Goal: Use online tool/utility: Utilize a website feature to perform a specific function

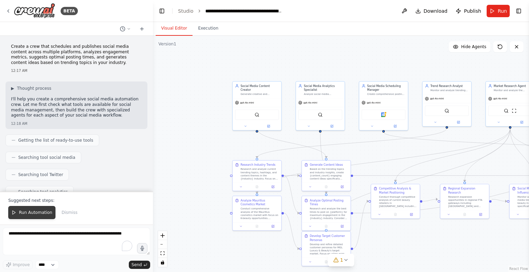
scroll to position [2638, 0]
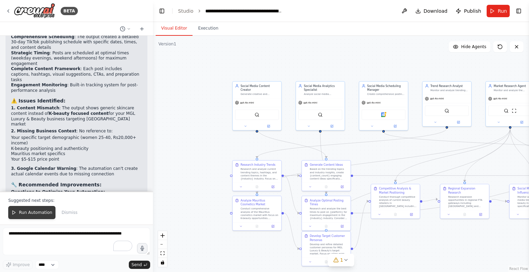
click at [36, 214] on span "Run Automation" at bounding box center [35, 213] width 33 height 6
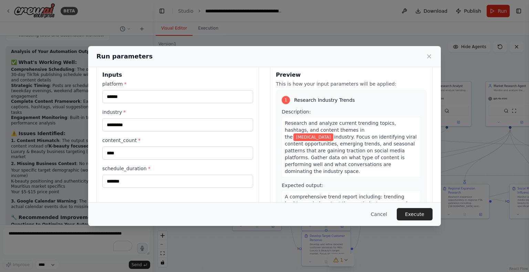
scroll to position [0, 0]
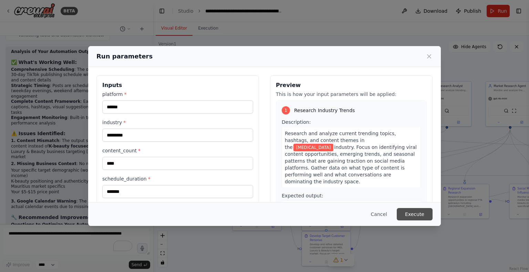
click at [410, 212] on button "Execute" at bounding box center [414, 214] width 36 height 12
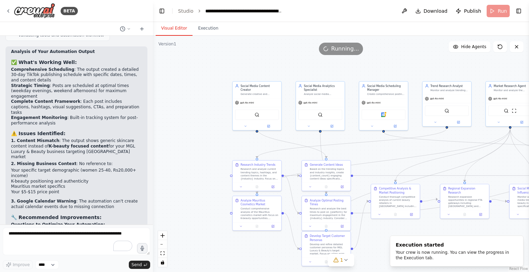
scroll to position [2440, 0]
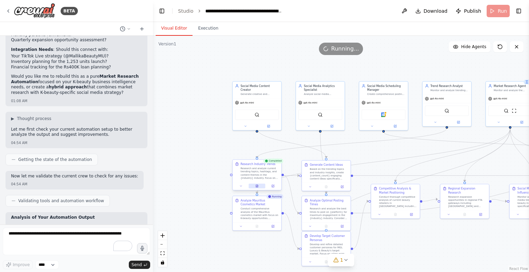
click at [256, 186] on icon at bounding box center [257, 186] width 2 height 3
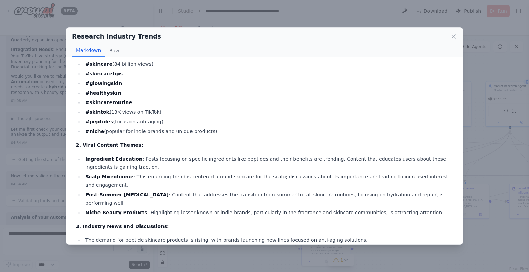
scroll to position [198, 0]
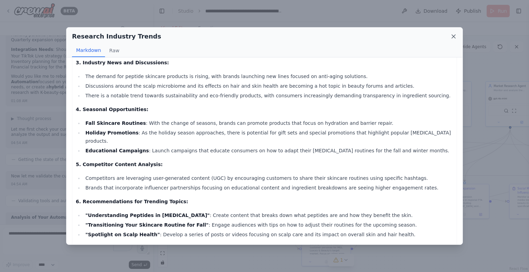
click at [450, 39] on icon at bounding box center [453, 36] width 7 height 7
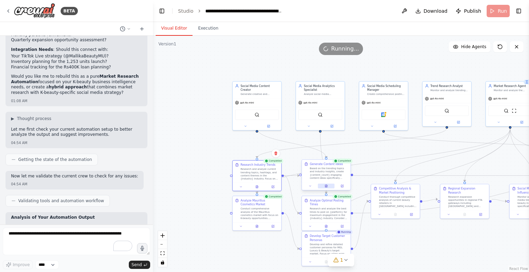
click at [326, 186] on icon at bounding box center [326, 186] width 2 height 3
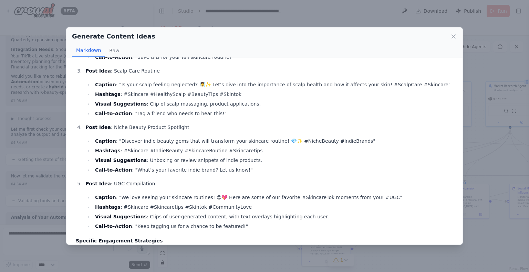
scroll to position [247, 0]
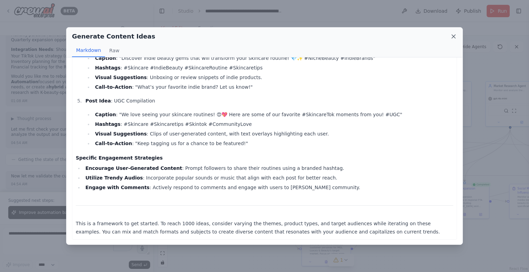
click at [451, 37] on icon at bounding box center [453, 36] width 7 height 7
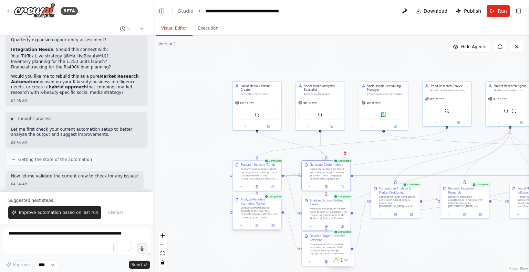
click at [258, 230] on div "Analyze Mauritius Cosmetics Market Conduct comprehensive analysis of the Maurit…" at bounding box center [257, 212] width 50 height 35
click at [257, 228] on button at bounding box center [256, 225] width 17 height 5
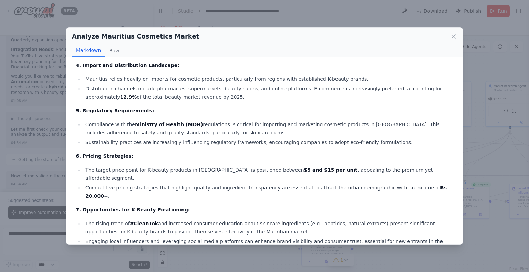
scroll to position [208, 0]
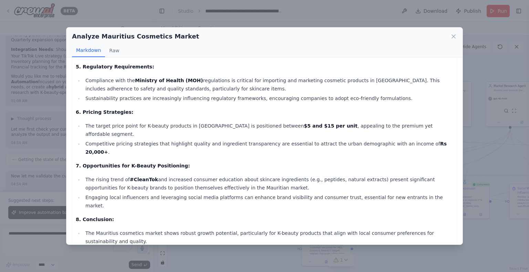
click at [172, 248] on div "Analyze Mauritius Cosmetics Market Markdown Raw Comprehensive Analysis of the M…" at bounding box center [264, 136] width 529 height 272
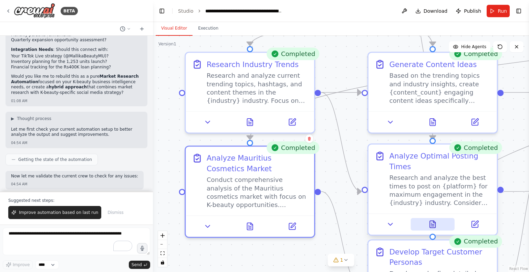
click at [427, 223] on button at bounding box center [432, 224] width 44 height 12
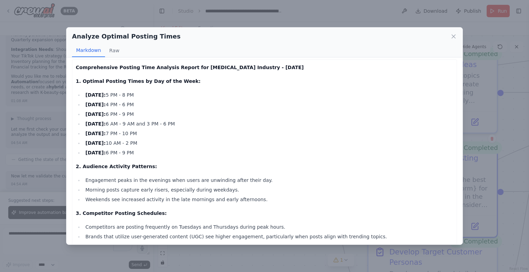
scroll to position [0, 0]
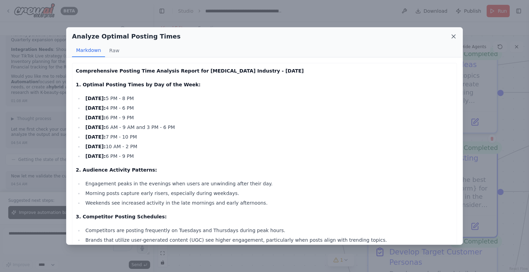
click at [451, 38] on icon at bounding box center [453, 36] width 7 height 7
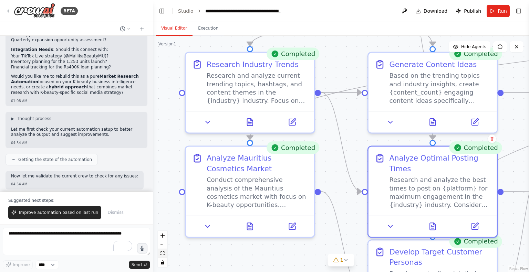
click at [165, 256] on button "fit view" at bounding box center [162, 253] width 9 height 9
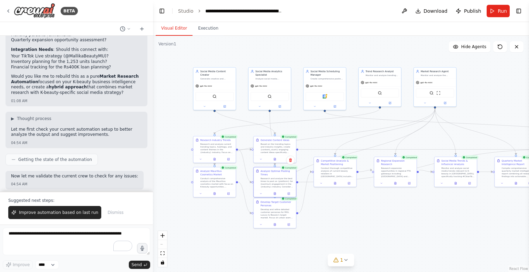
drag, startPoint x: 307, startPoint y: 224, endPoint x: 333, endPoint y: 219, distance: 26.3
click at [333, 219] on div ".deletable-edge-delete-btn { width: 20px; height: 20px; border: 0px solid #ffff…" at bounding box center [341, 154] width 376 height 236
click at [274, 225] on icon at bounding box center [275, 224] width 3 height 3
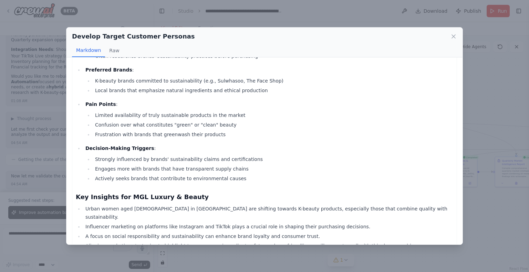
scroll to position [882, 0]
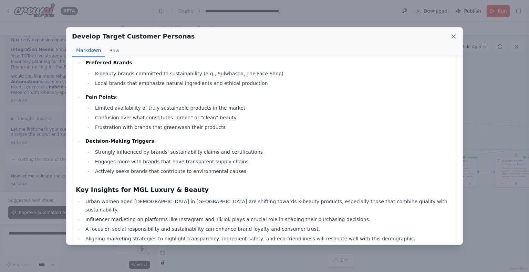
click at [451, 39] on icon at bounding box center [453, 36] width 7 height 7
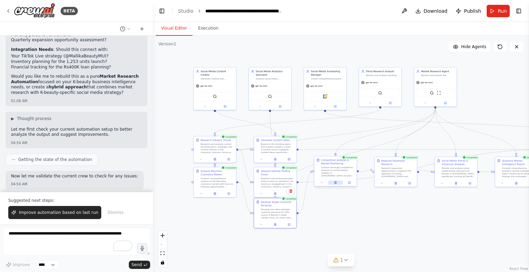
click at [335, 184] on button at bounding box center [335, 183] width 14 height 4
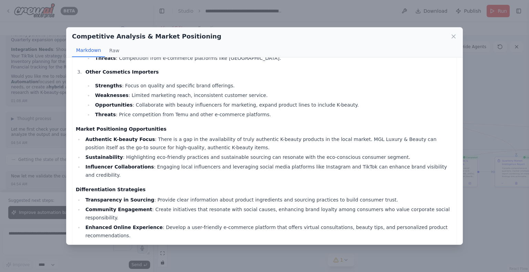
scroll to position [420, 0]
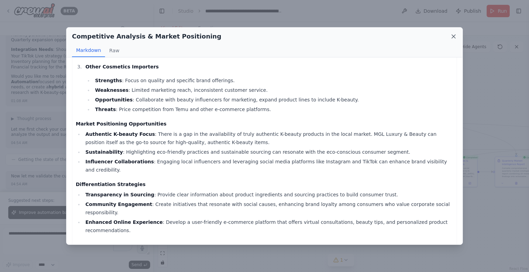
click at [453, 37] on icon at bounding box center [453, 36] width 3 height 3
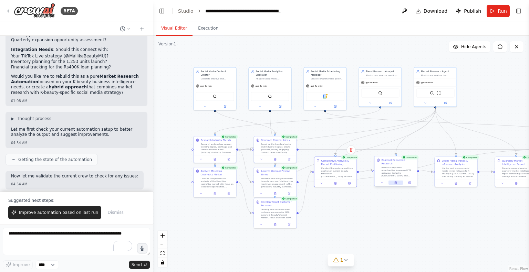
click at [395, 181] on button at bounding box center [395, 183] width 14 height 4
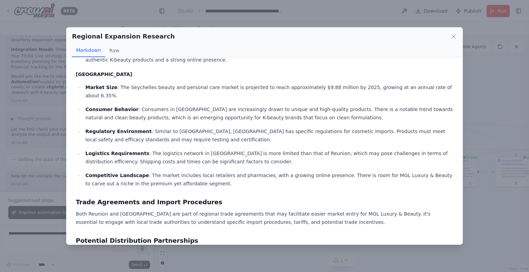
scroll to position [0, 0]
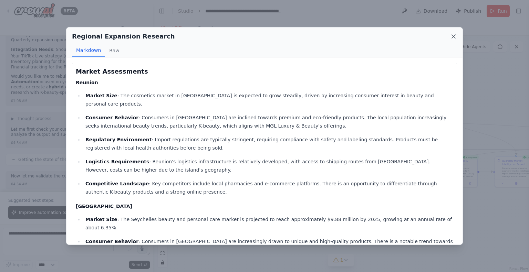
click at [450, 37] on icon at bounding box center [453, 36] width 7 height 7
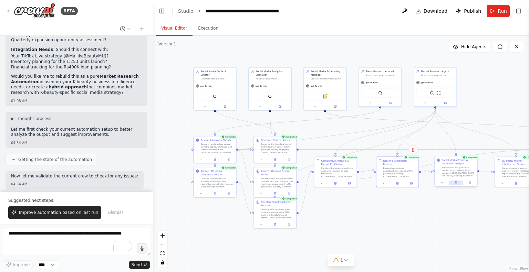
click at [453, 183] on button at bounding box center [455, 183] width 14 height 4
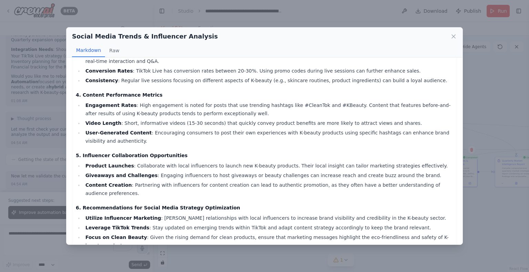
scroll to position [213, 0]
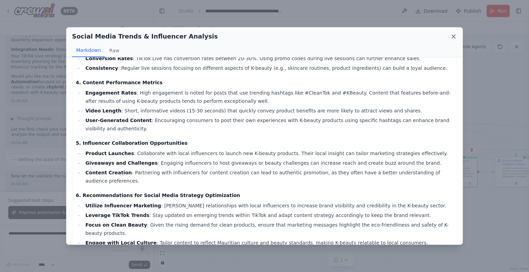
click at [450, 34] on icon at bounding box center [453, 36] width 7 height 7
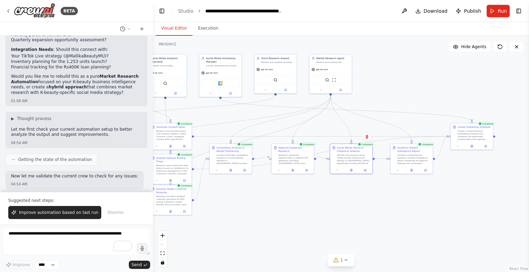
drag, startPoint x: 335, startPoint y: 216, endPoint x: 237, endPoint y: 184, distance: 103.0
click at [242, 190] on div ".deletable-edge-delete-btn { width: 20px; height: 20px; border: 0px solid #ffff…" at bounding box center [341, 154] width 376 height 236
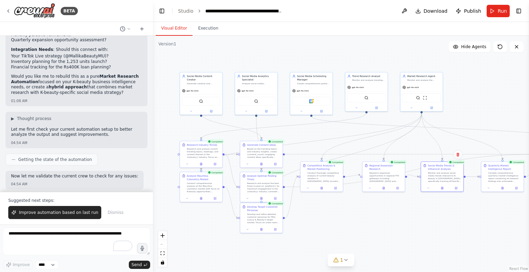
drag, startPoint x: 353, startPoint y: 184, endPoint x: 443, endPoint y: 221, distance: 97.5
click at [443, 221] on div ".deletable-edge-delete-btn { width: 20px; height: 20px; border: 0px solid #ffff…" at bounding box center [341, 154] width 376 height 236
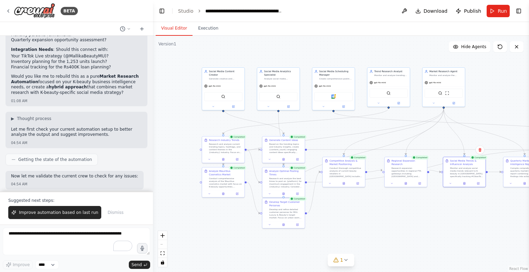
drag, startPoint x: 176, startPoint y: 119, endPoint x: 197, endPoint y: 112, distance: 21.8
click at [197, 112] on div ".deletable-edge-delete-btn { width: 20px; height: 20px; border: 0px solid #ffff…" at bounding box center [341, 154] width 376 height 236
click at [286, 11] on icon "breadcrumb" at bounding box center [288, 11] width 6 height 6
click at [274, 11] on div "**********" at bounding box center [243, 11] width 77 height 7
click at [274, 11] on div "**********" at bounding box center [261, 11] width 113 height 7
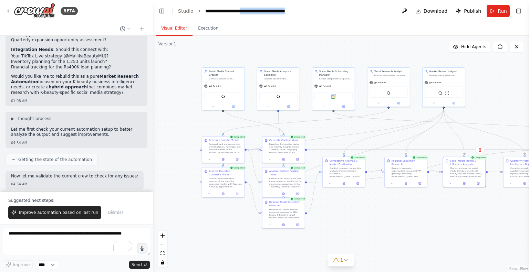
drag, startPoint x: 253, startPoint y: 11, endPoint x: 316, endPoint y: 13, distance: 62.7
click at [316, 13] on header "**********" at bounding box center [341, 11] width 376 height 22
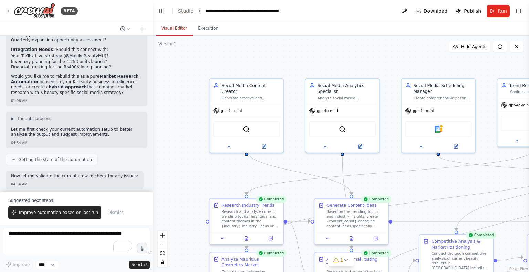
drag, startPoint x: 218, startPoint y: 65, endPoint x: 301, endPoint y: 67, distance: 83.3
click at [301, 67] on div ".deletable-edge-delete-btn { width: 20px; height: 20px; border: 0px solid #ffff…" at bounding box center [341, 154] width 376 height 236
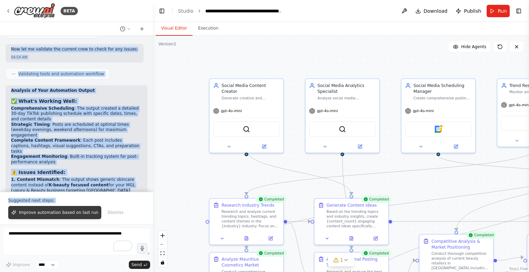
scroll to position [2638, 0]
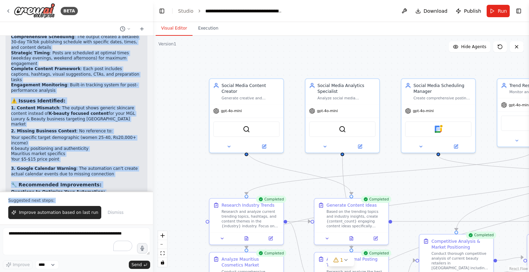
drag, startPoint x: 11, startPoint y: 165, endPoint x: 72, endPoint y: 177, distance: 62.0
click at [72, 177] on div "Create a crew that schedules and publishes social media content across multiple…" at bounding box center [76, 114] width 153 height 156
copy div "Perfect! I've created a comprehensive social media automation crew for you. Her…"
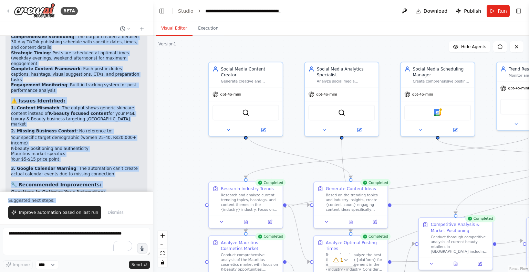
drag, startPoint x: 214, startPoint y: 168, endPoint x: 205, endPoint y: 125, distance: 44.6
click at [209, 135] on div ".deletable-edge-delete-btn { width: 20px; height: 20px; border: 0px solid #ffff…" at bounding box center [341, 154] width 376 height 236
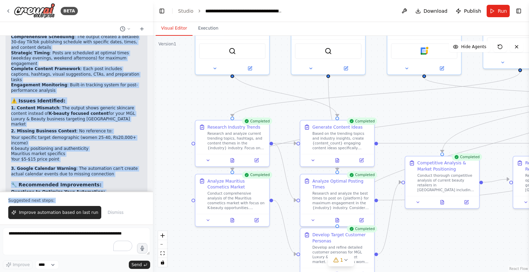
drag, startPoint x: 210, startPoint y: 133, endPoint x: 201, endPoint y: 89, distance: 45.0
click at [201, 89] on div ".deletable-edge-delete-btn { width: 20px; height: 20px; border: 0px solid #ffff…" at bounding box center [341, 154] width 376 height 236
click at [237, 159] on button at bounding box center [232, 159] width 25 height 7
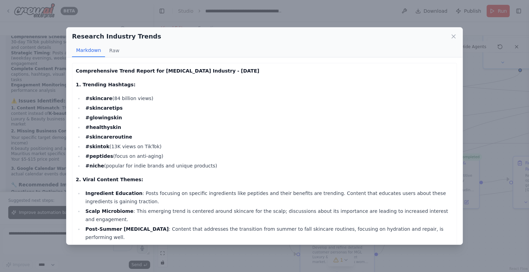
click at [122, 36] on h2 "Research Industry Trends" at bounding box center [116, 37] width 89 height 10
copy div "Research Industry Trends"
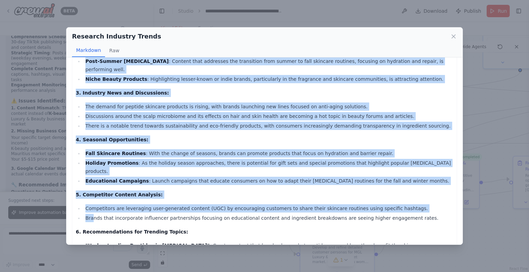
scroll to position [198, 0]
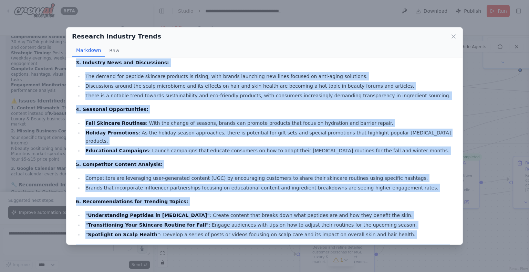
drag, startPoint x: 76, startPoint y: 69, endPoint x: 197, endPoint y: 228, distance: 200.1
click at [197, 228] on div "Comprehensive Trend Report for Skin Care Industry - September 2025 1. Trending …" at bounding box center [264, 65] width 377 height 392
copy div "Comprehensive Trend Report for Skin Care Industry - September 2025 1. Trending …"
click at [455, 34] on icon at bounding box center [453, 36] width 7 height 7
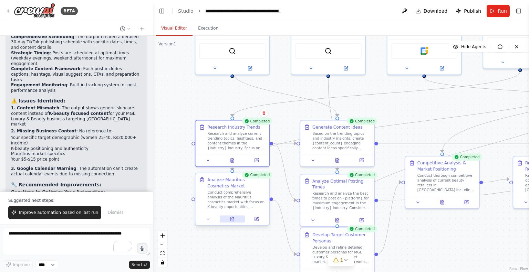
click at [234, 221] on button at bounding box center [232, 218] width 25 height 7
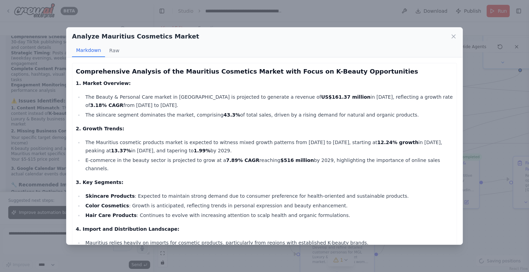
click at [105, 38] on h2 "Analyze Mauritius Cosmetics Market" at bounding box center [135, 37] width 127 height 10
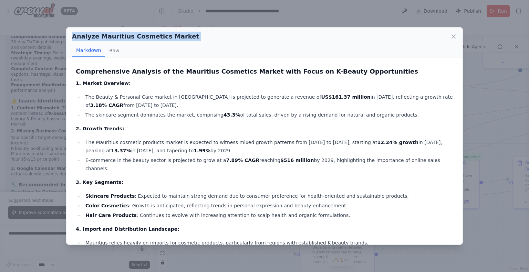
click at [105, 38] on h2 "Analyze Mauritius Cosmetics Market" at bounding box center [135, 37] width 127 height 10
copy div "Analyze Mauritius Cosmetics Market"
click at [91, 71] on h3 "Comprehensive Analysis of the Mauritius Cosmetics Market with Focus on K-Beauty…" at bounding box center [264, 72] width 377 height 10
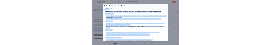
scroll to position [208, 0]
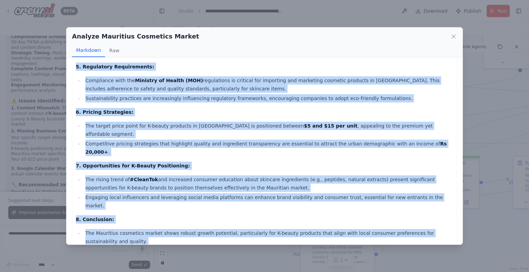
drag, startPoint x: 74, startPoint y: 71, endPoint x: 223, endPoint y: 235, distance: 220.8
click at [223, 235] on div "Comprehensive Analysis of the Mauritius Cosmetics Market with Focus on K-Beauty…" at bounding box center [264, 68] width 385 height 426
copy div "Comprehensive Analysis of the Mauritius Cosmetics Market with Focus on K-Beauty…"
click at [447, 38] on div "Analyze Mauritius Cosmetics Market" at bounding box center [264, 37] width 385 height 10
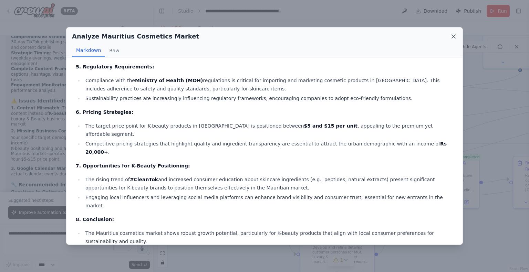
click at [451, 38] on icon at bounding box center [453, 36] width 7 height 7
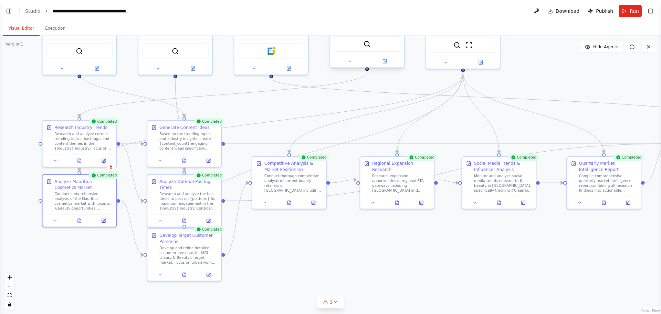
scroll to position [2602, 0]
click at [185, 161] on icon at bounding box center [184, 159] width 3 height 4
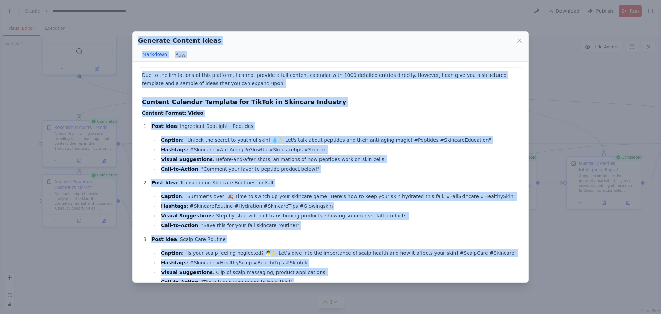
scroll to position [214, 0]
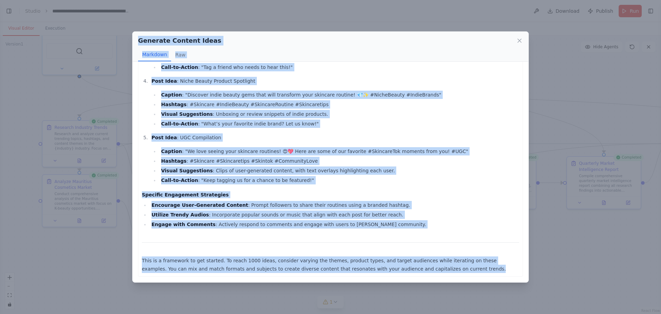
drag, startPoint x: 138, startPoint y: 39, endPoint x: 420, endPoint y: 271, distance: 365.6
click at [420, 271] on div "Generate Content Ideas Markdown Raw Due to the limitations of this platform, I …" at bounding box center [330, 156] width 396 height 251
copy div "Generate Content Ideas Markdown Raw Due to the limitations of this platform, I …"
click at [519, 40] on icon at bounding box center [519, 40] width 3 height 3
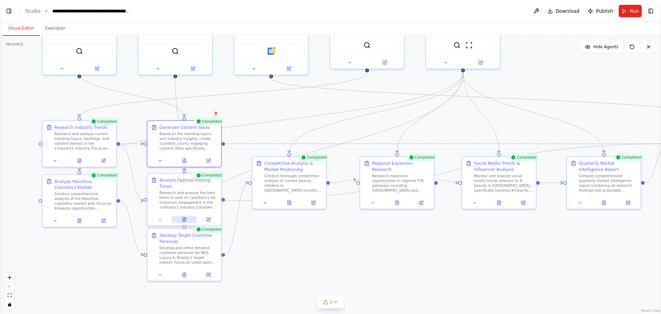
click at [187, 221] on button at bounding box center [183, 218] width 25 height 7
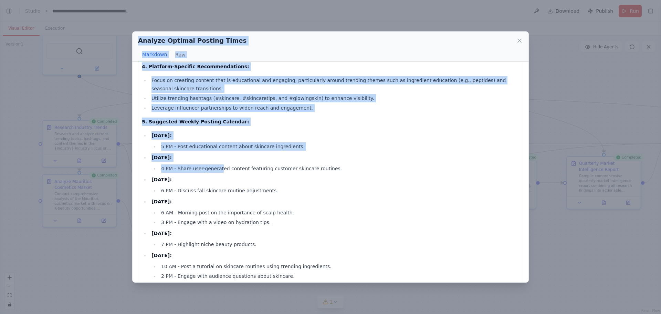
scroll to position [243, 0]
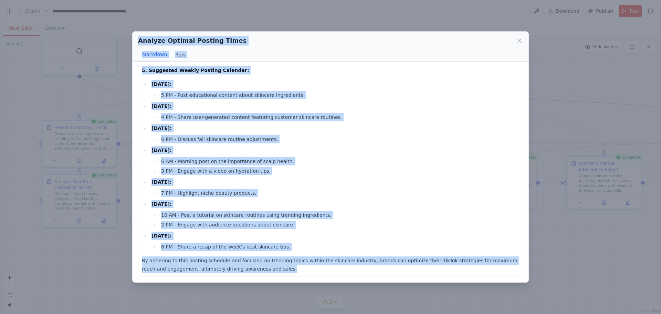
drag, startPoint x: 138, startPoint y: 41, endPoint x: 263, endPoint y: 276, distance: 266.8
click at [263, 272] on div "Analyze Optimal Posting Times Markdown Raw Comprehensive Posting Time Analysis …" at bounding box center [330, 156] width 396 height 251
copy div "Analyze Optimal Posting Times Markdown Raw Comprehensive Posting Time Analysis …"
click at [515, 39] on div "Analyze Optimal Posting Times" at bounding box center [330, 41] width 385 height 10
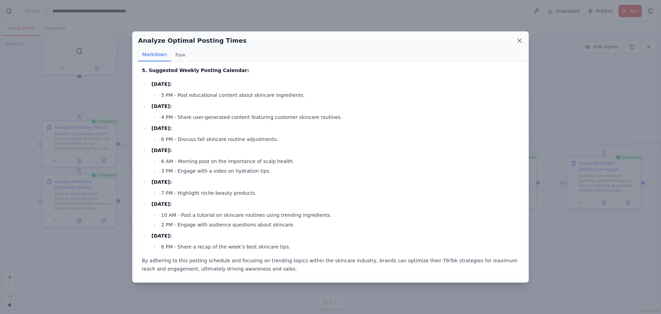
click at [517, 39] on icon at bounding box center [519, 40] width 7 height 7
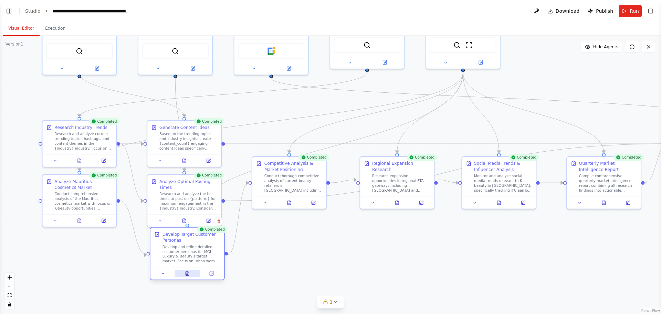
click at [186, 272] on icon at bounding box center [187, 273] width 3 height 4
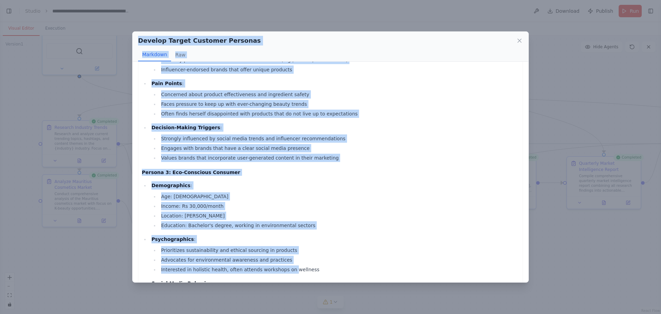
scroll to position [850, 0]
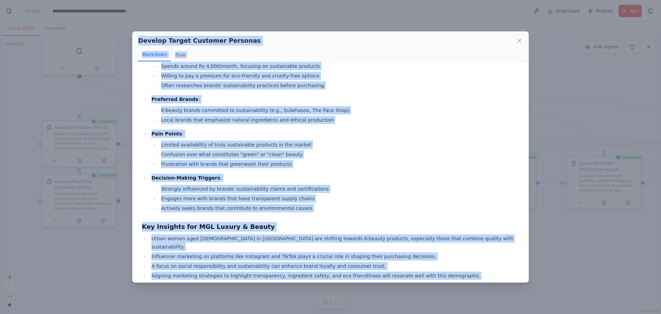
drag, startPoint x: 139, startPoint y: 41, endPoint x: 459, endPoint y: 265, distance: 390.9
click at [459, 265] on div "Develop Target Customer Personas Markdown Raw Customer Persona Profiles for MGL…" at bounding box center [330, 156] width 396 height 251
copy div "Develop Target Customer Personas Markdown Raw Customer Persona Profiles for MGL…"
click at [519, 41] on icon at bounding box center [519, 40] width 3 height 3
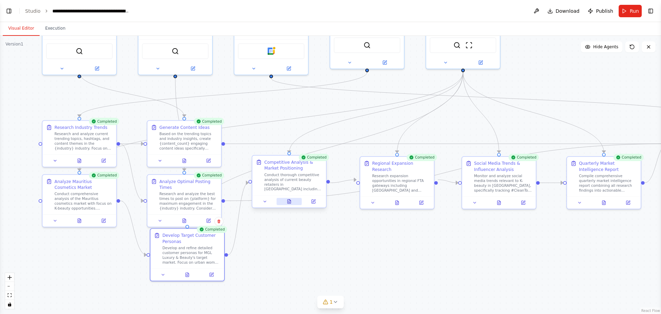
click at [290, 203] on icon at bounding box center [288, 201] width 3 height 4
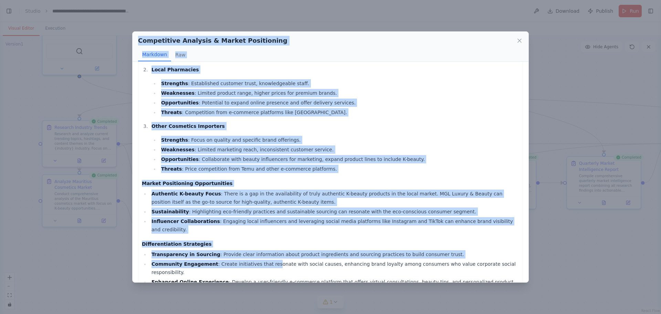
scroll to position [388, 0]
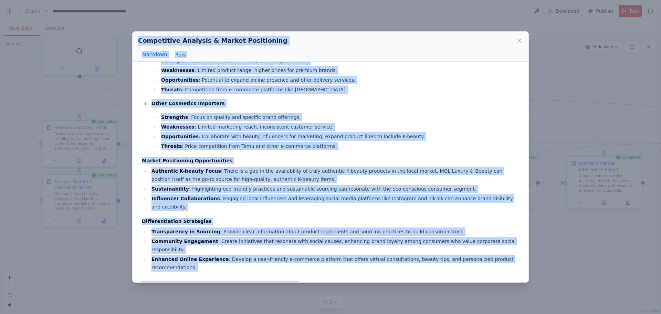
drag, startPoint x: 138, startPoint y: 40, endPoint x: 455, endPoint y: 267, distance: 389.5
click at [455, 267] on div "Competitive Analysis & Market Positioning Markdown Raw Competitive Landscape An…" at bounding box center [330, 156] width 396 height 251
copy div "Competitive Analysis & Market Positioning Markdown Raw Competitive Landscape An…"
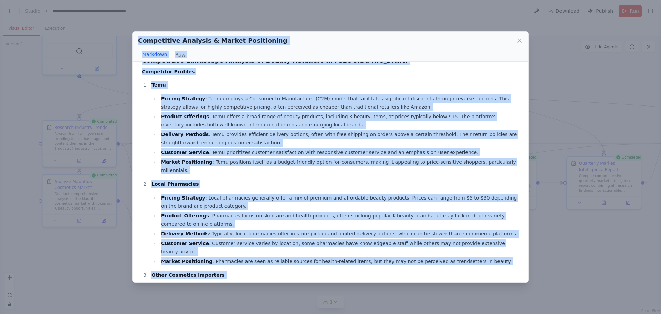
scroll to position [0, 0]
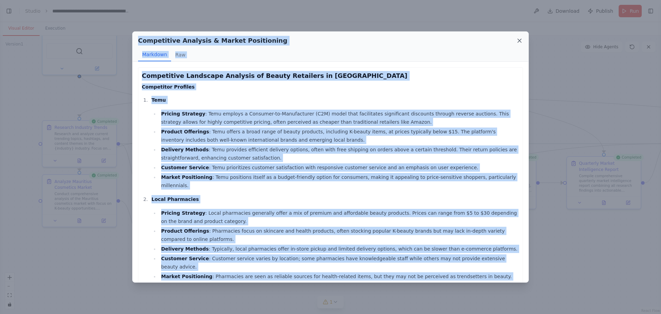
click at [517, 40] on icon at bounding box center [519, 40] width 7 height 7
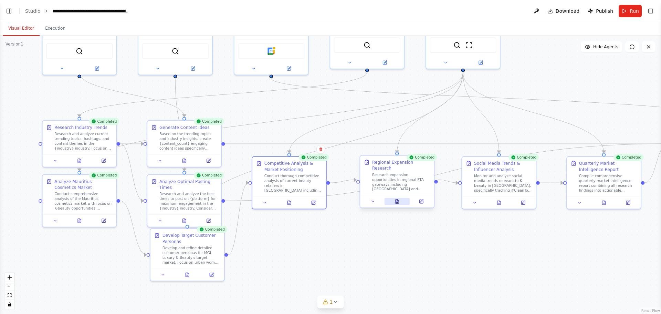
click at [397, 201] on icon at bounding box center [397, 201] width 2 height 0
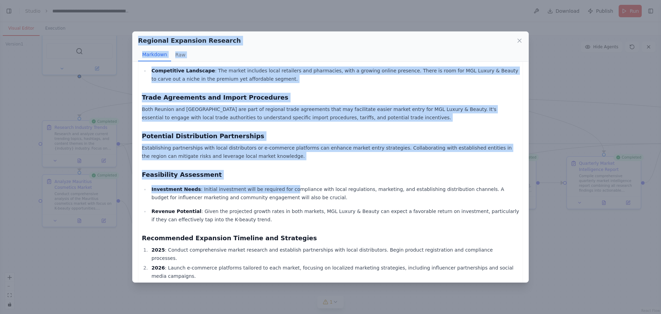
scroll to position [264, 0]
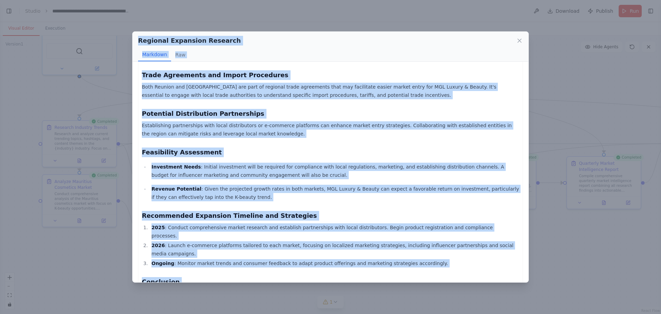
drag, startPoint x: 137, startPoint y: 39, endPoint x: 336, endPoint y: 269, distance: 304.5
click at [336, 269] on div "Regional Expansion Research Markdown Raw Market Assessments Reunion Market Size…" at bounding box center [330, 156] width 396 height 251
copy div "Regional Expansion Research Markdown Raw Market Assessments Reunion Market Size…"
click at [521, 38] on icon at bounding box center [519, 40] width 7 height 7
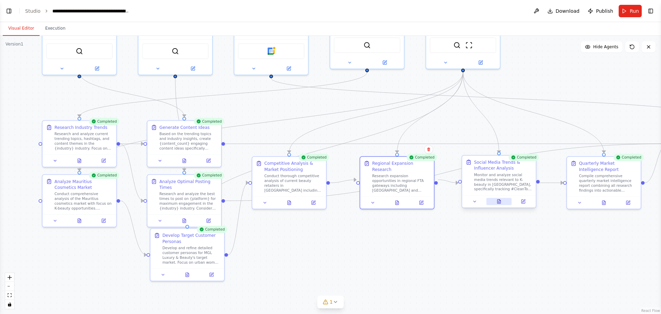
click at [498, 204] on button at bounding box center [498, 201] width 25 height 7
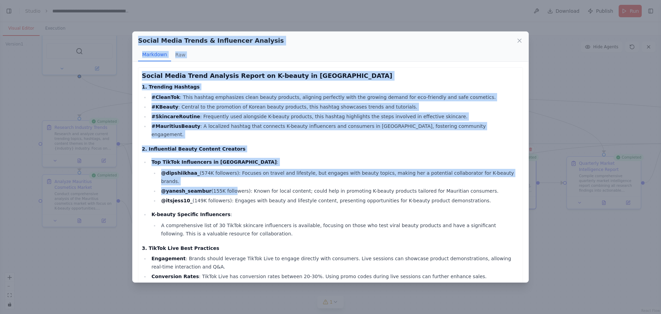
scroll to position [181, 0]
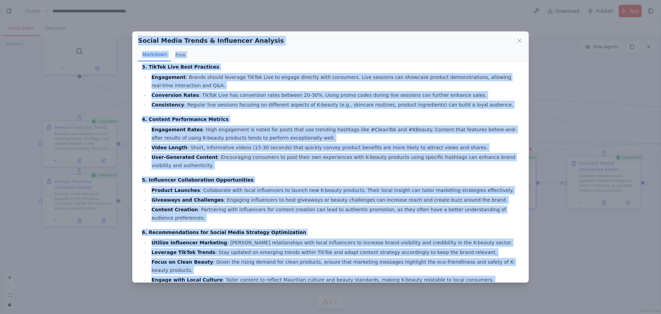
drag, startPoint x: 139, startPoint y: 41, endPoint x: 245, endPoint y: 268, distance: 250.5
click at [245, 268] on div "Social Media Trends & Influencer Analysis Markdown Raw Social Media Trend Analy…" at bounding box center [330, 156] width 396 height 251
click at [519, 41] on icon at bounding box center [519, 40] width 3 height 3
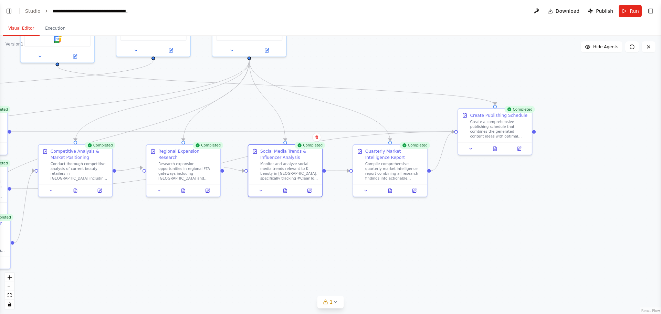
drag, startPoint x: 556, startPoint y: 256, endPoint x: 342, endPoint y: 244, distance: 214.1
click at [342, 244] on div ".deletable-edge-delete-btn { width: 20px; height: 20px; border: 0px solid #ffff…" at bounding box center [330, 175] width 661 height 278
click at [390, 192] on button at bounding box center [389, 189] width 25 height 7
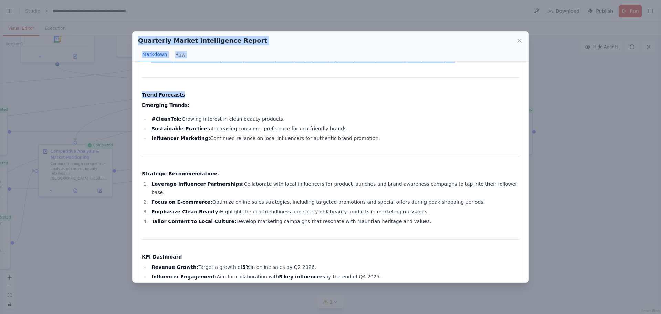
scroll to position [654, 0]
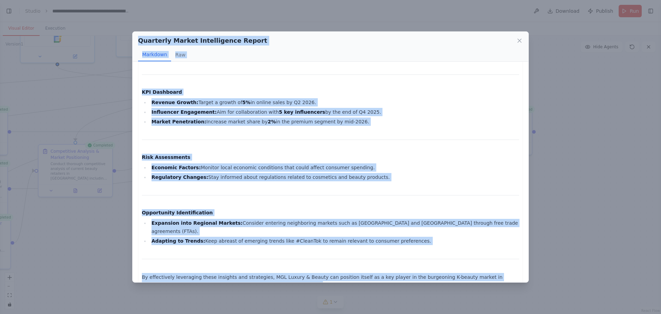
drag, startPoint x: 139, startPoint y: 40, endPoint x: 251, endPoint y: 266, distance: 252.3
click at [251, 266] on div "Quarterly Market Intelligence Report Markdown Raw MGL Luxury & Beauty Quarterly…" at bounding box center [330, 156] width 396 height 251
click at [522, 39] on icon at bounding box center [519, 40] width 7 height 7
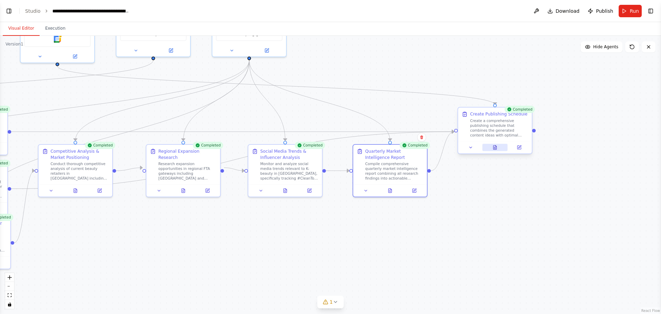
click at [499, 147] on button at bounding box center [494, 147] width 25 height 7
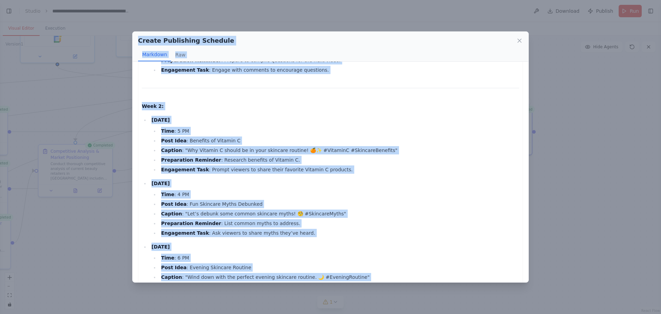
scroll to position [959, 0]
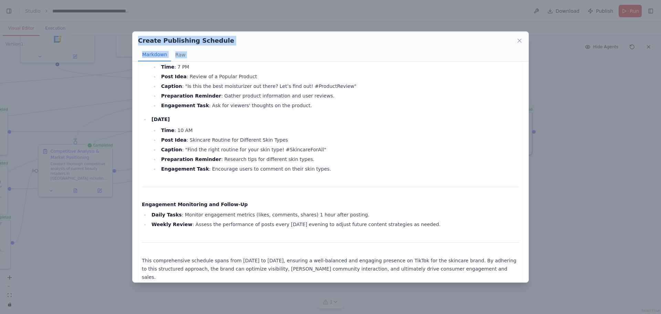
drag, startPoint x: 138, startPoint y: 40, endPoint x: 461, endPoint y: 274, distance: 399.2
click at [461, 272] on div "Create Publishing Schedule Markdown Raw Comprehensive Social Media Publishing S…" at bounding box center [330, 156] width 396 height 251
click at [517, 38] on icon at bounding box center [519, 40] width 7 height 7
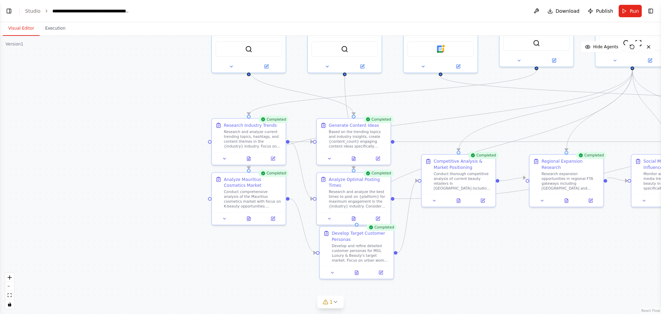
drag, startPoint x: 121, startPoint y: 260, endPoint x: 505, endPoint y: 270, distance: 383.2
click at [505, 270] on div ".deletable-edge-delete-btn { width: 20px; height: 20px; border: 0px solid #ffff…" at bounding box center [330, 175] width 661 height 278
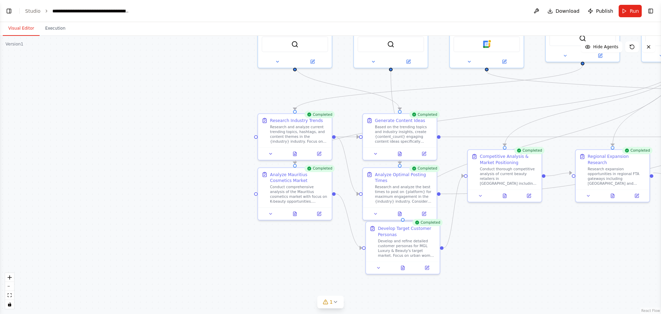
drag, startPoint x: 202, startPoint y: 137, endPoint x: 263, endPoint y: 132, distance: 60.8
click at [263, 132] on div ".deletable-edge-delete-btn { width: 20px; height: 20px; border: 0px solid #ffff…" at bounding box center [330, 175] width 661 height 278
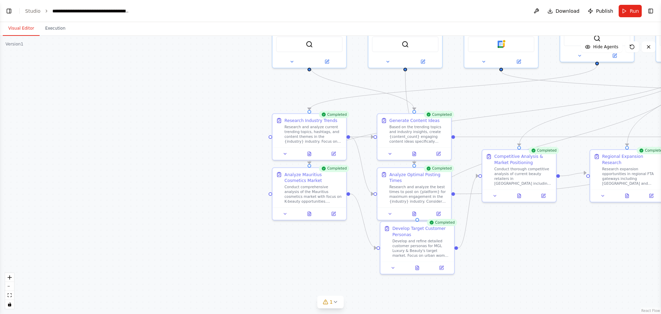
click at [25, 31] on button "Visual Editor" at bounding box center [21, 28] width 37 height 14
click at [43, 27] on button "Execution" at bounding box center [55, 28] width 31 height 14
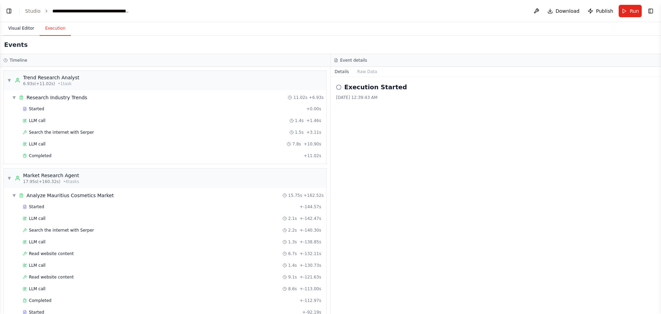
click at [27, 27] on button "Visual Editor" at bounding box center [21, 28] width 37 height 14
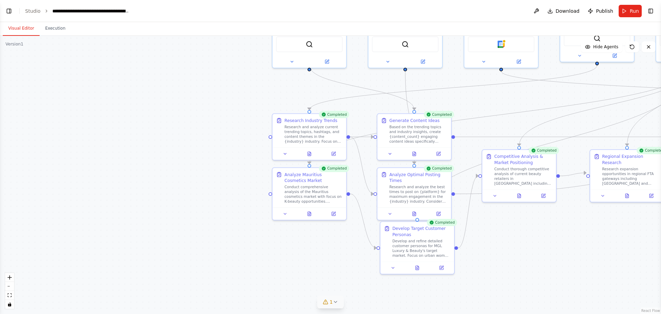
click at [332, 272] on icon at bounding box center [335, 302] width 6 height 6
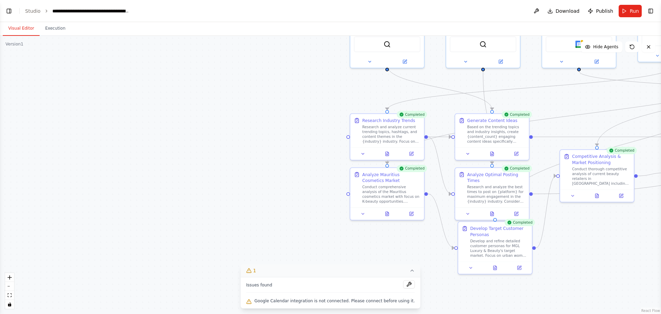
drag, startPoint x: 520, startPoint y: 106, endPoint x: 598, endPoint y: 106, distance: 77.8
click at [528, 106] on div ".deletable-edge-delete-btn { width: 20px; height: 20px; border: 0px solid #ffff…" at bounding box center [330, 175] width 661 height 278
click at [9, 13] on button "Toggle Left Sidebar" at bounding box center [9, 11] width 10 height 10
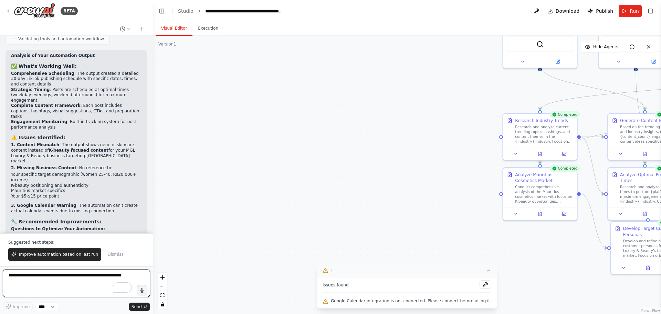
click at [53, 272] on textarea "To enrich screen reader interactions, please activate Accessibility in Grammarl…" at bounding box center [76, 283] width 147 height 28
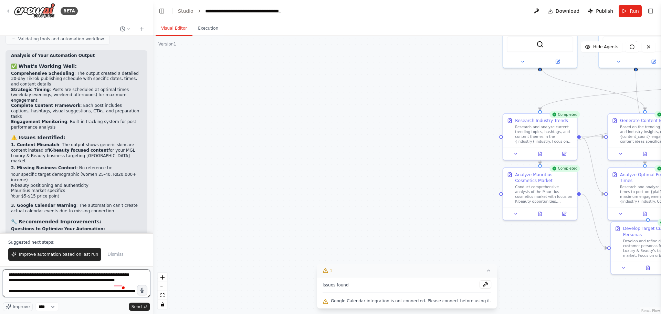
scroll to position [20, 0]
click at [118, 272] on textarea "**********" at bounding box center [76, 283] width 147 height 28
click at [122, 272] on textarea "**********" at bounding box center [76, 283] width 147 height 28
click at [55, 272] on textarea "**********" at bounding box center [76, 283] width 147 height 28
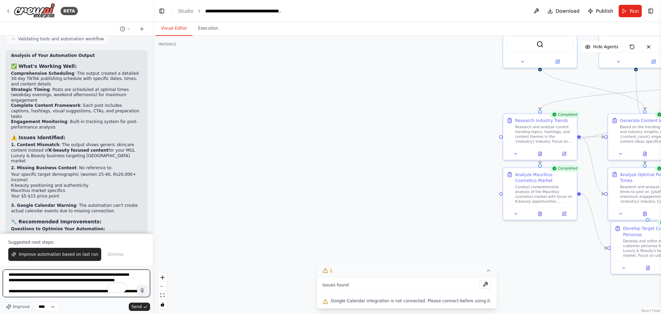
paste textarea "**********"
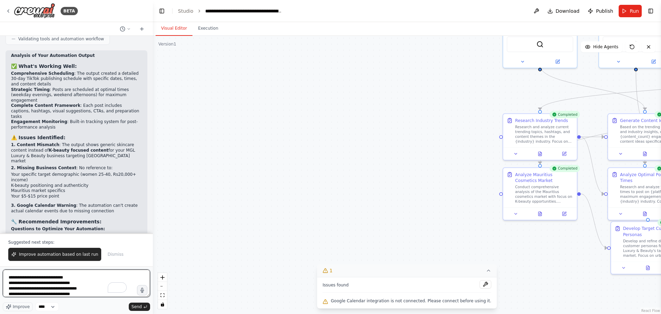
scroll to position [301, 0]
type textarea "**********"
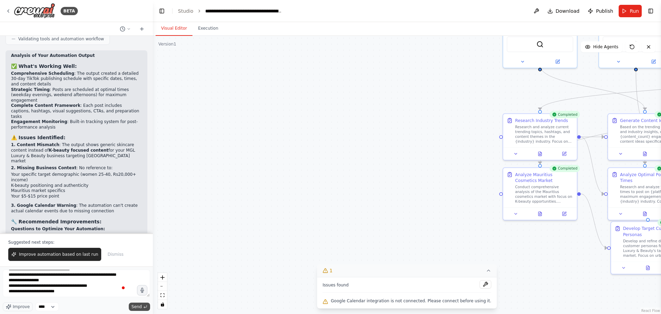
click at [139, 272] on span "Send" at bounding box center [136, 307] width 10 height 6
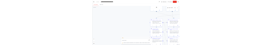
scroll to position [0, 0]
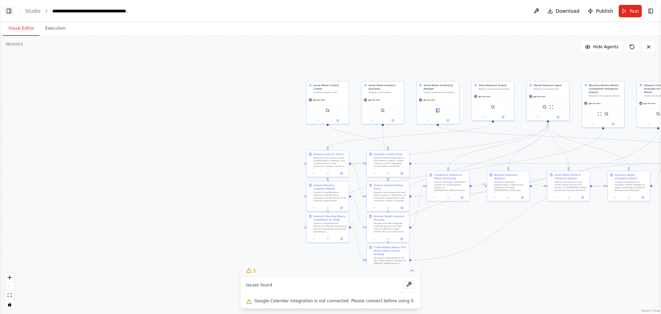
click at [11, 11] on button "Toggle Left Sidebar" at bounding box center [9, 11] width 10 height 10
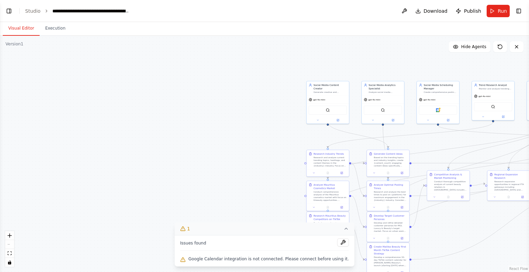
scroll to position [3361, 0]
click at [11, 13] on button "Toggle Left Sidebar" at bounding box center [9, 11] width 10 height 10
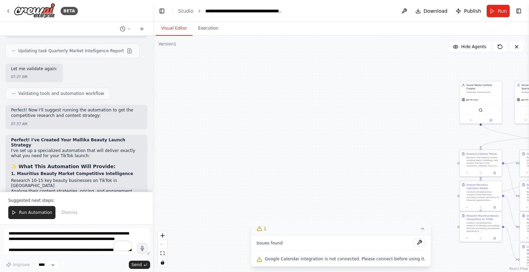
scroll to position [3223, 0]
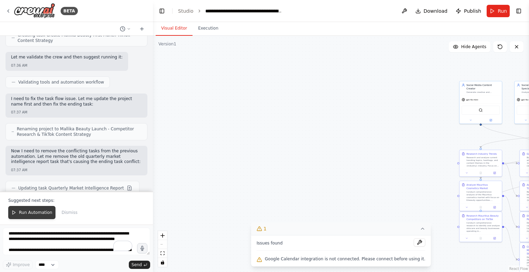
click at [20, 213] on span "Run Automation" at bounding box center [35, 213] width 33 height 6
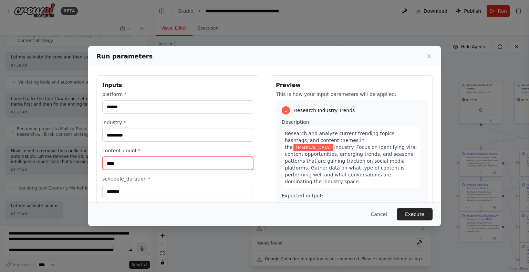
click at [132, 164] on input "****" at bounding box center [177, 163] width 151 height 13
type input "*"
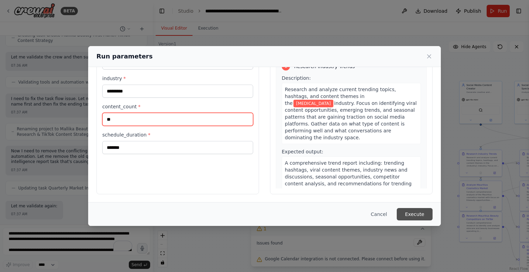
type input "**"
click at [423, 213] on button "Execute" at bounding box center [414, 214] width 36 height 12
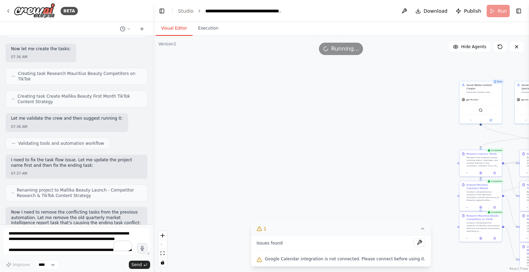
scroll to position [3328, 0]
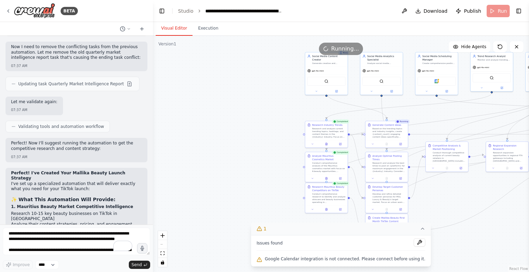
drag, startPoint x: 316, startPoint y: 156, endPoint x: 154, endPoint y: 126, distance: 164.9
click at [154, 126] on div ".deletable-edge-delete-btn { width: 20px; height: 20px; border: 0px solid #ffff…" at bounding box center [341, 154] width 376 height 236
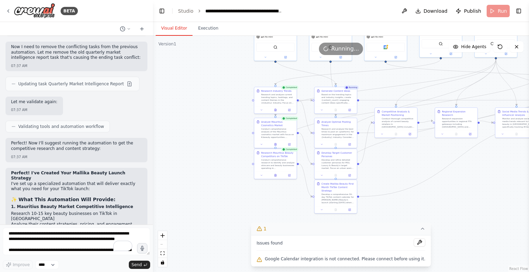
drag, startPoint x: 263, startPoint y: 154, endPoint x: 218, endPoint y: 119, distance: 57.0
click at [218, 119] on div ".deletable-edge-delete-btn { width: 20px; height: 20px; border: 0px solid #ffff…" at bounding box center [341, 154] width 376 height 236
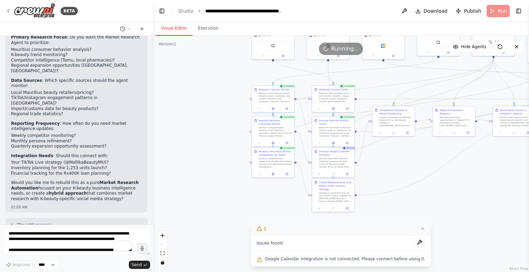
scroll to position [2499, 0]
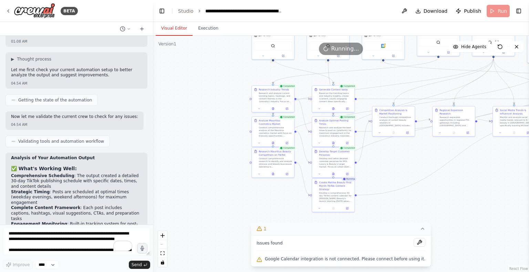
click at [150, 171] on div at bounding box center [151, 136] width 3 height 272
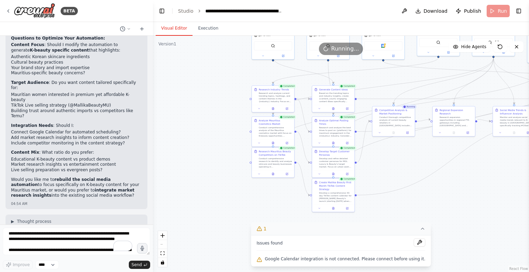
scroll to position [2896, 0]
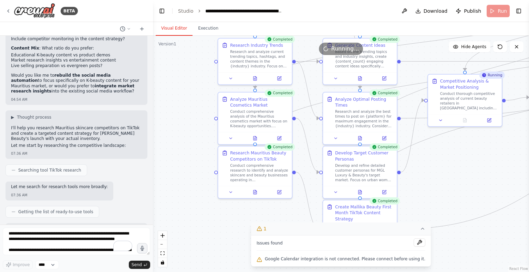
drag, startPoint x: 194, startPoint y: 135, endPoint x: 166, endPoint y: 133, distance: 27.9
click at [166, 133] on div ".deletable-edge-delete-btn { width: 20px; height: 20px; border: 0px solid #ffff…" at bounding box center [341, 154] width 376 height 236
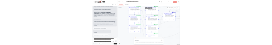
scroll to position [2730, 0]
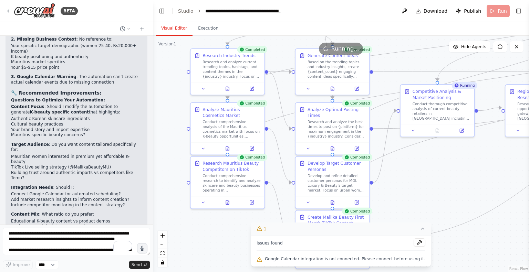
drag, startPoint x: 204, startPoint y: 132, endPoint x: 150, endPoint y: 146, distance: 55.5
click at [150, 146] on div "BETA Create a crew that schedules and publishes social media content across mul…" at bounding box center [264, 136] width 529 height 272
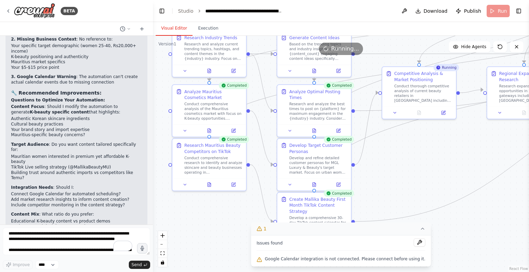
drag, startPoint x: 374, startPoint y: 173, endPoint x: 382, endPoint y: 151, distance: 23.1
click at [382, 151] on div ".deletable-edge-delete-btn { width: 20px; height: 20px; border: 0px solid #ffff…" at bounding box center [341, 154] width 376 height 236
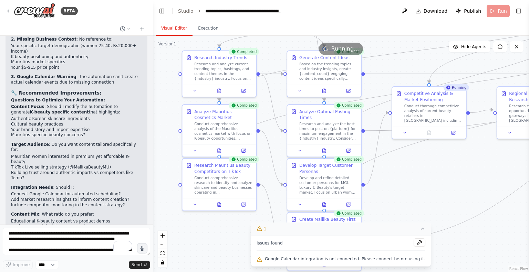
drag, startPoint x: 400, startPoint y: 152, endPoint x: 412, endPoint y: 178, distance: 28.8
click at [412, 178] on div ".deletable-edge-delete-btn { width: 20px; height: 20px; border: 0px solid #ffff…" at bounding box center [341, 154] width 376 height 236
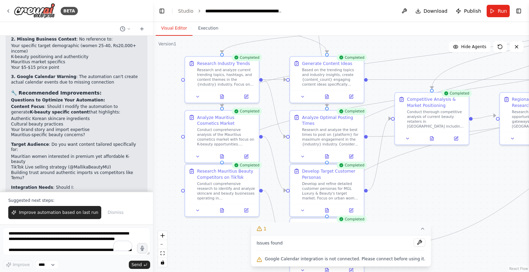
click at [479, 242] on div ".deletable-edge-delete-btn { width: 20px; height: 20px; border: 0px solid #ffff…" at bounding box center [341, 154] width 376 height 236
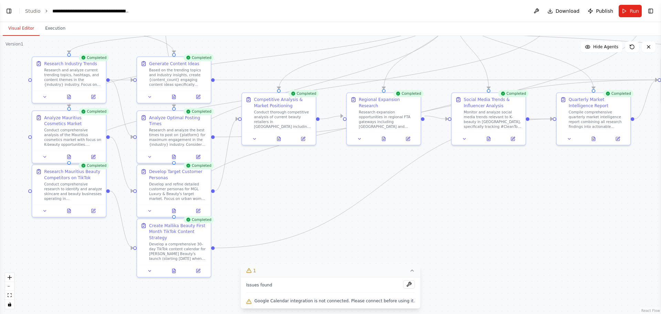
scroll to position [2730, 0]
click at [71, 97] on icon at bounding box center [69, 95] width 5 height 5
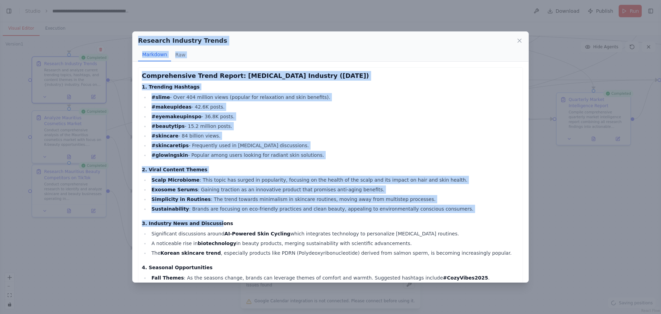
scroll to position [158, 0]
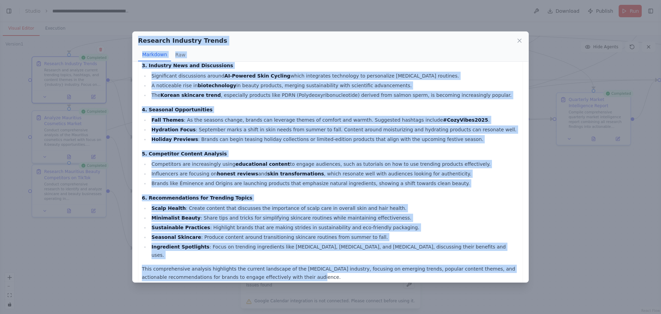
drag, startPoint x: 140, startPoint y: 41, endPoint x: 312, endPoint y: 270, distance: 286.4
click at [312, 270] on div "Research Industry Trends Markdown Raw Comprehensive Trend Report: Skin Care Ind…" at bounding box center [330, 156] width 396 height 251
click at [518, 41] on icon at bounding box center [519, 40] width 7 height 7
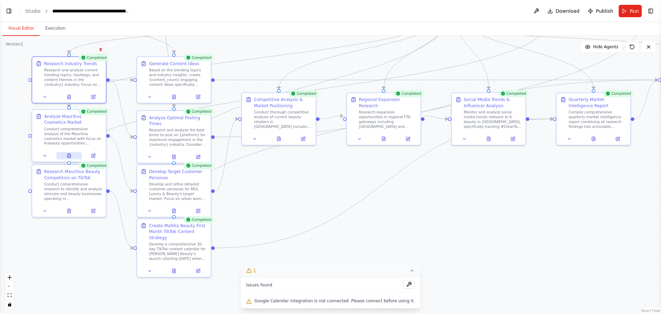
click at [69, 156] on icon at bounding box center [68, 156] width 3 height 4
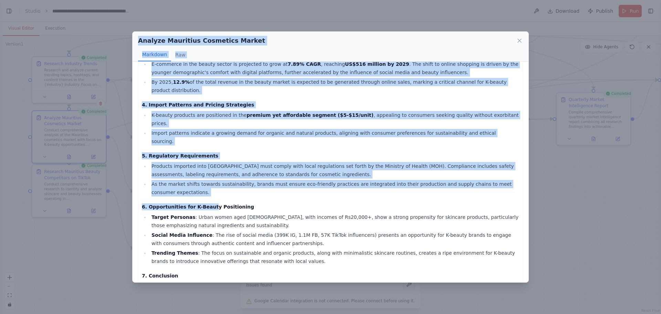
scroll to position [127, 0]
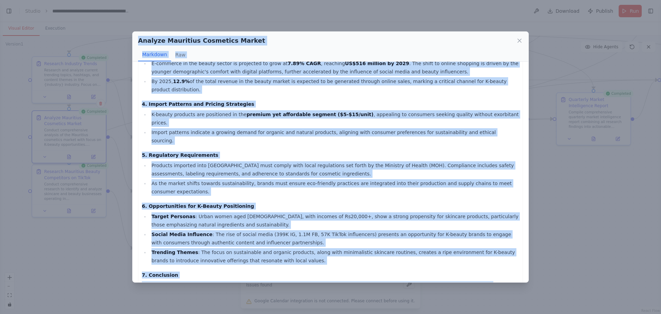
drag, startPoint x: 139, startPoint y: 38, endPoint x: 210, endPoint y: 267, distance: 239.3
click at [210, 267] on div "Analyze Mauritius Cosmetics Market Markdown Raw Comprehensive Analysis of the M…" at bounding box center [330, 156] width 396 height 251
click at [528, 207] on div "Analyze Mauritius Cosmetics Market Markdown Raw Comprehensive Analysis of the M…" at bounding box center [330, 157] width 661 height 314
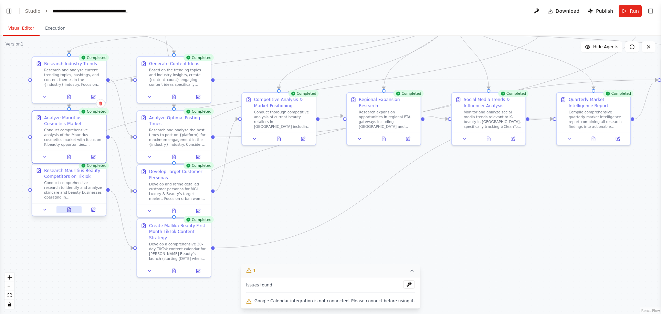
click at [75, 210] on button at bounding box center [68, 209] width 25 height 7
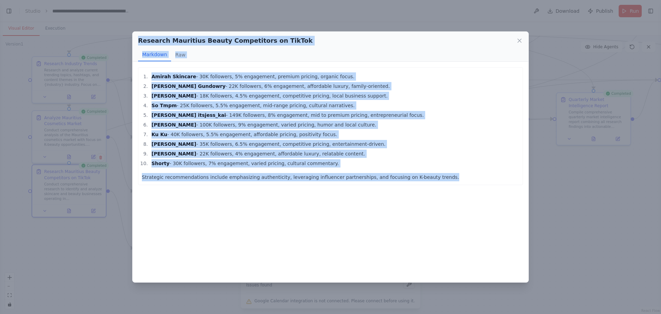
drag, startPoint x: 139, startPoint y: 40, endPoint x: 437, endPoint y: 174, distance: 326.8
click at [437, 174] on div "Research Mauritius Beauty Competitors on TikTok Markdown Raw Amirah Skincare - …" at bounding box center [330, 156] width 396 height 251
click at [522, 41] on icon at bounding box center [519, 40] width 7 height 7
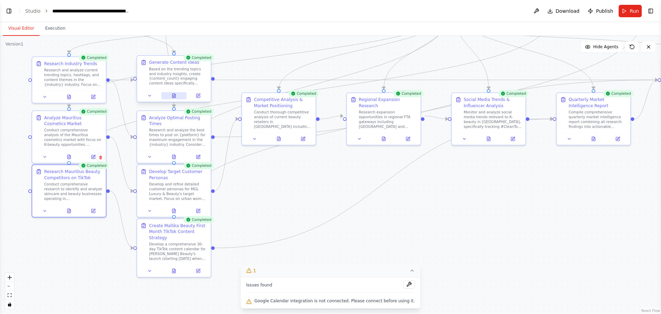
click at [174, 98] on icon at bounding box center [173, 95] width 5 height 5
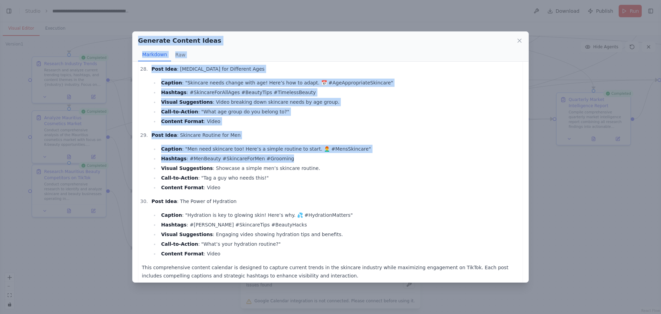
scroll to position [1838, 0]
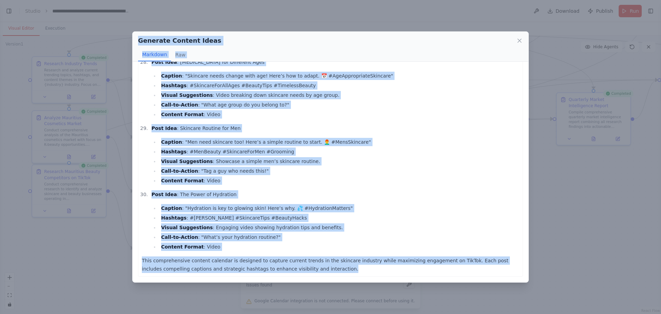
drag, startPoint x: 138, startPoint y: 41, endPoint x: 324, endPoint y: 268, distance: 293.5
click at [324, 268] on div "Generate Content Ideas Markdown Raw Here’s a detailed content calendar with 30 …" at bounding box center [330, 156] width 396 height 251
click at [517, 41] on icon at bounding box center [519, 40] width 7 height 7
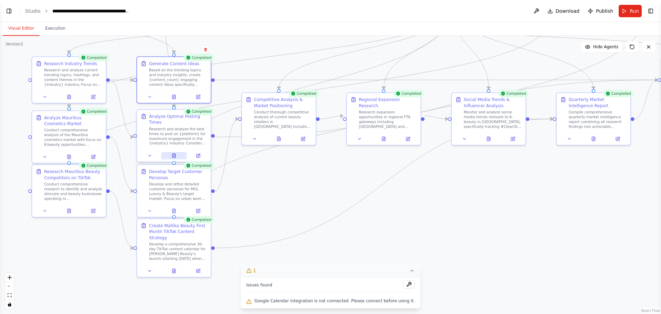
click at [180, 154] on button at bounding box center [173, 155] width 25 height 7
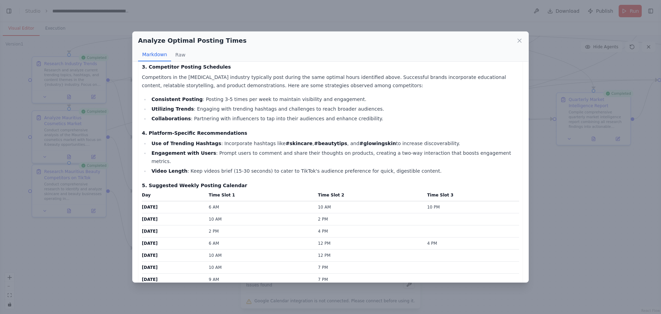
scroll to position [206, 0]
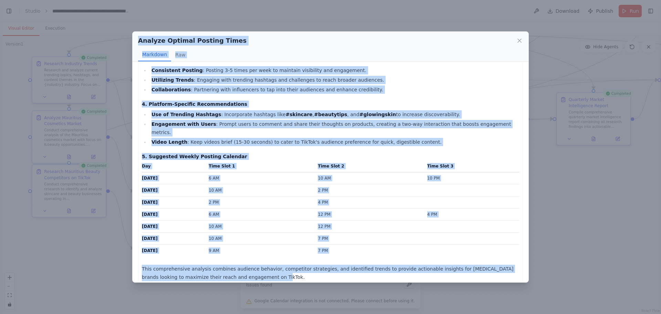
drag, startPoint x: 138, startPoint y: 38, endPoint x: 262, endPoint y: 265, distance: 258.3
click at [262, 265] on div "Analyze Optimal Posting Times Markdown Raw Comprehensive Posting Time Analysis …" at bounding box center [330, 156] width 396 height 251
click at [517, 39] on icon at bounding box center [519, 40] width 7 height 7
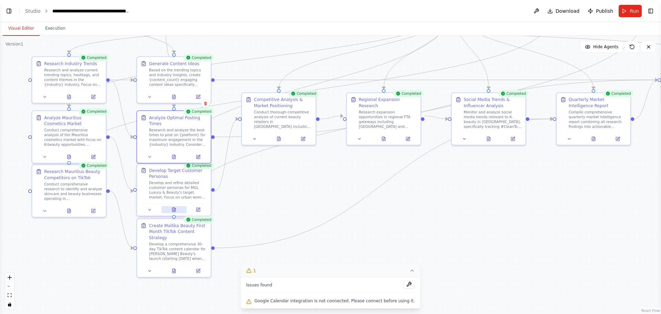
click at [177, 207] on button at bounding box center [173, 209] width 25 height 7
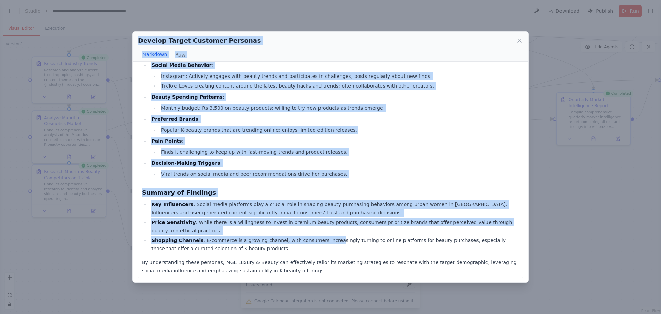
scroll to position [587, 0]
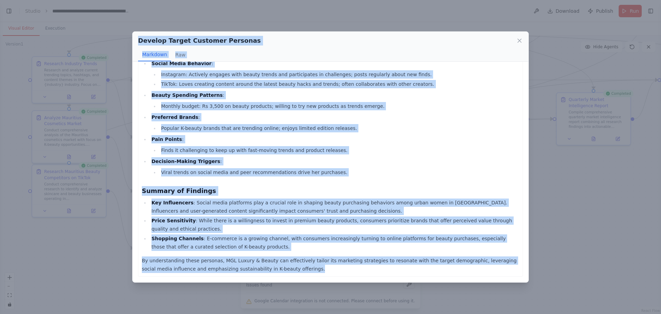
drag, startPoint x: 139, startPoint y: 41, endPoint x: 315, endPoint y: 269, distance: 288.8
click at [315, 269] on div "Develop Target Customer Personas Markdown Raw Customer Persona Profiles for MGL…" at bounding box center [330, 156] width 396 height 251
click at [518, 40] on icon at bounding box center [519, 40] width 7 height 7
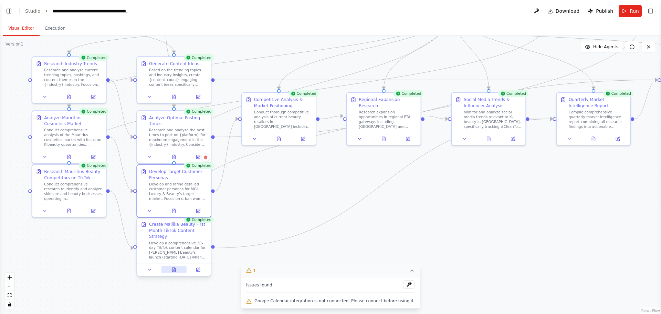
click at [171, 272] on button at bounding box center [173, 269] width 25 height 7
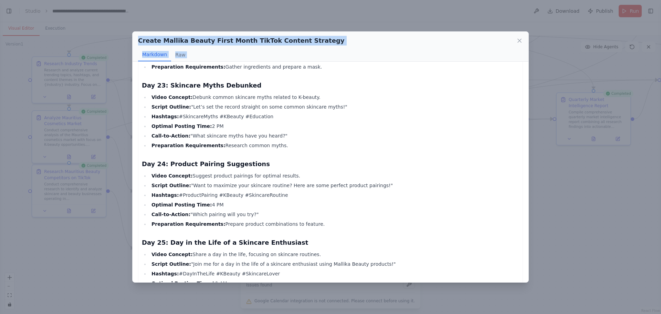
scroll to position [2183, 0]
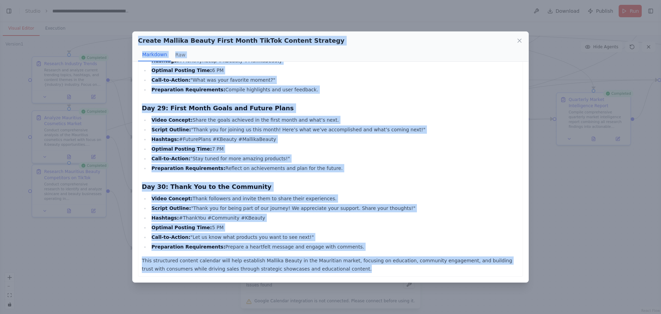
drag, startPoint x: 138, startPoint y: 41, endPoint x: 312, endPoint y: 267, distance: 285.4
click at [312, 267] on div "Create Mallika Beauty First Month TikTok Content Strategy Markdown Raw 30-Day T…" at bounding box center [330, 156] width 396 height 251
click at [520, 43] on icon at bounding box center [519, 40] width 7 height 7
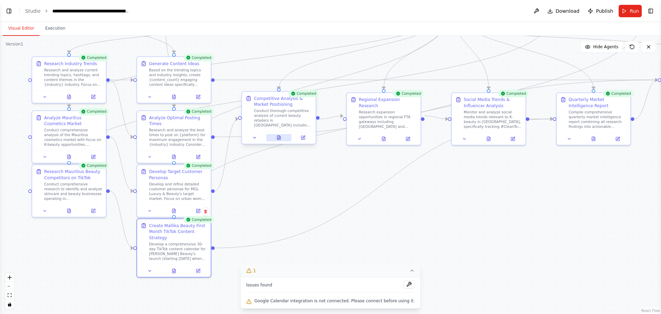
click at [280, 140] on button at bounding box center [278, 137] width 25 height 7
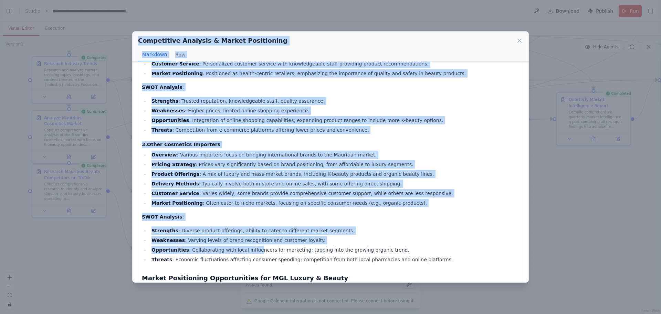
scroll to position [298, 0]
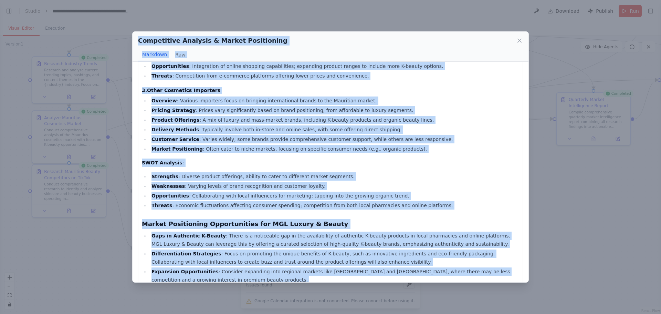
drag, startPoint x: 139, startPoint y: 41, endPoint x: 277, endPoint y: 267, distance: 264.6
click at [277, 267] on div "Competitive Analysis & Market Positioning Markdown Raw Competitive Landscape An…" at bounding box center [330, 156] width 396 height 251
click at [521, 42] on icon at bounding box center [519, 40] width 7 height 7
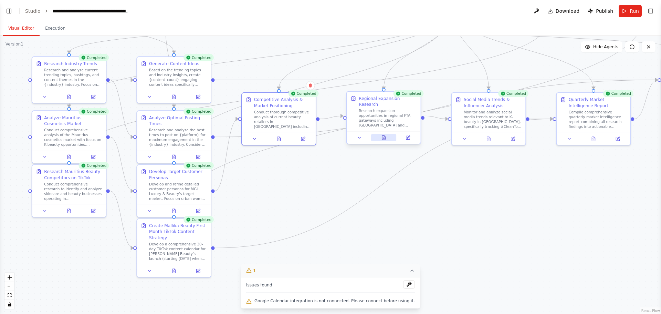
click at [385, 134] on button at bounding box center [383, 137] width 25 height 7
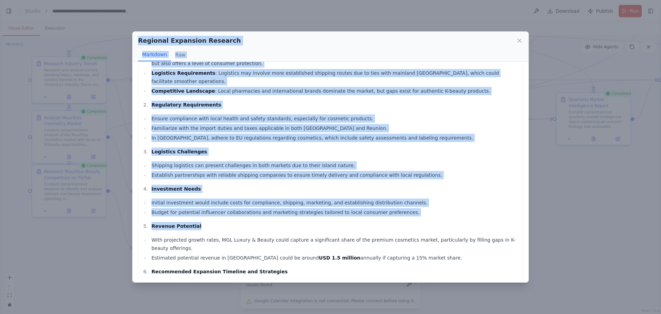
scroll to position [239, 0]
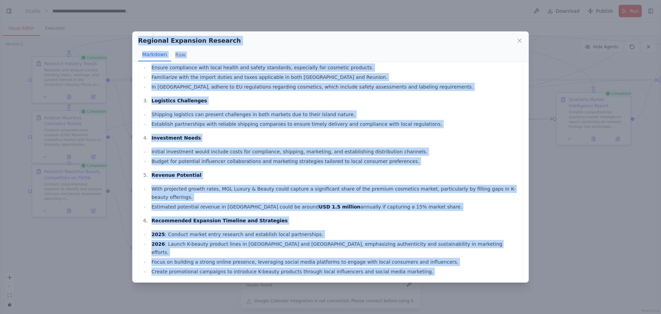
drag, startPoint x: 139, startPoint y: 42, endPoint x: 266, endPoint y: 268, distance: 259.2
click at [266, 268] on div "Regional Expansion Research Markdown Raw Regional Expansion Feasibility Report …" at bounding box center [330, 156] width 396 height 251
click at [520, 41] on icon at bounding box center [519, 40] width 3 height 3
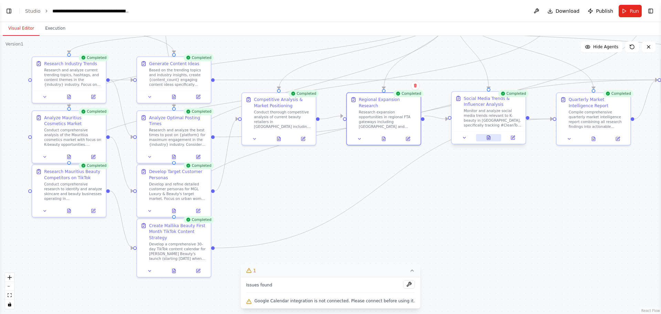
click at [488, 140] on button at bounding box center [488, 137] width 25 height 7
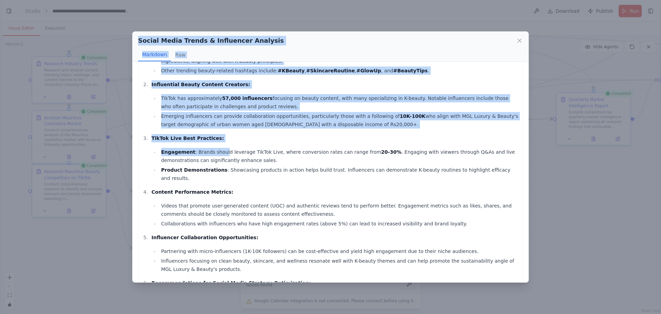
scroll to position [111, 0]
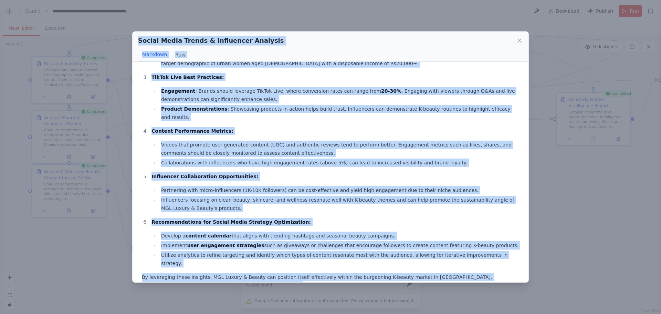
drag, startPoint x: 138, startPoint y: 40, endPoint x: 251, endPoint y: 266, distance: 252.4
click at [251, 266] on div "Social Media Trends & Influencer Analysis Markdown Raw Social Media Trend Analy…" at bounding box center [330, 156] width 396 height 251
click at [517, 38] on icon at bounding box center [519, 40] width 7 height 7
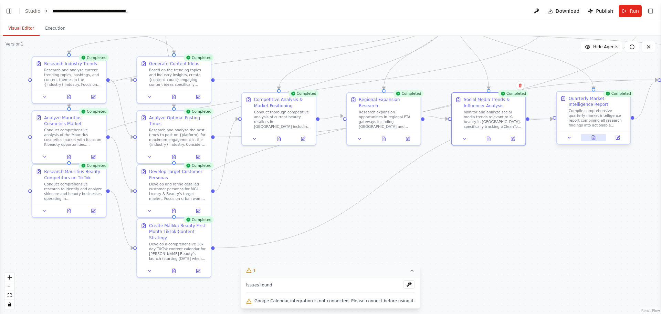
click at [528, 137] on button at bounding box center [593, 137] width 25 height 7
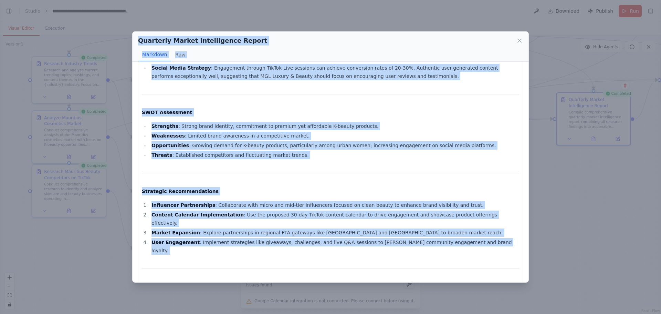
scroll to position [549, 0]
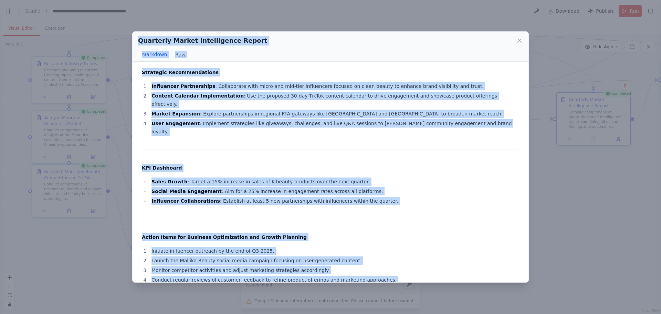
drag, startPoint x: 140, startPoint y: 39, endPoint x: 281, endPoint y: 267, distance: 268.3
click at [281, 267] on div "Quarterly Market Intelligence Report Markdown Raw MGL Luxury & Beauty Quarterly…" at bounding box center [330, 156] width 396 height 251
click at [519, 43] on icon at bounding box center [519, 40] width 7 height 7
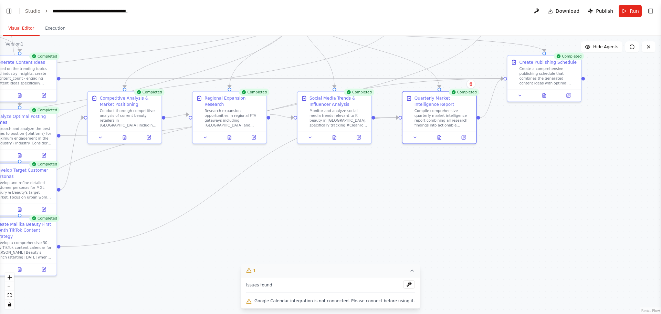
drag, startPoint x: 564, startPoint y: 258, endPoint x: 410, endPoint y: 257, distance: 154.2
click at [410, 257] on div ".deletable-edge-delete-btn { width: 20px; height: 20px; border: 0px solid #ffff…" at bounding box center [330, 175] width 661 height 278
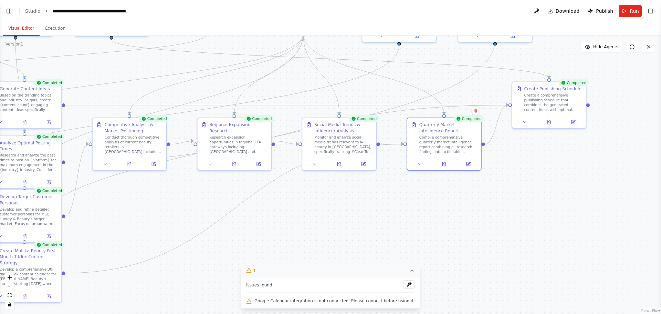
drag, startPoint x: 494, startPoint y: 212, endPoint x: 499, endPoint y: 241, distance: 29.7
click at [499, 241] on div ".deletable-edge-delete-btn { width: 20px; height: 20px; border: 0px solid #ffff…" at bounding box center [330, 175] width 661 height 278
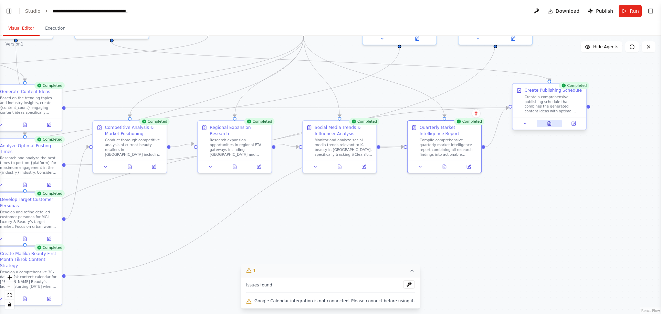
click at [528, 123] on icon at bounding box center [549, 123] width 3 height 4
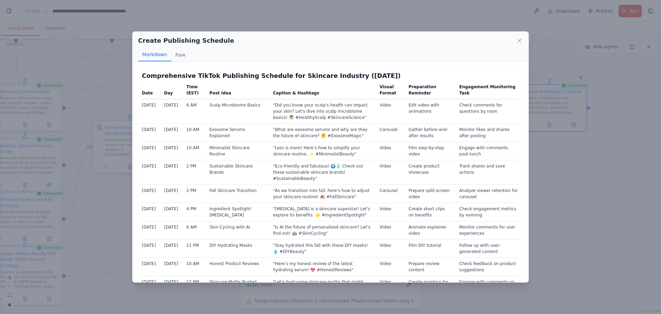
click at [167, 41] on h2 "Create Publishing Schedule" at bounding box center [186, 41] width 96 height 10
click at [235, 53] on div "Markdown Raw" at bounding box center [330, 54] width 385 height 13
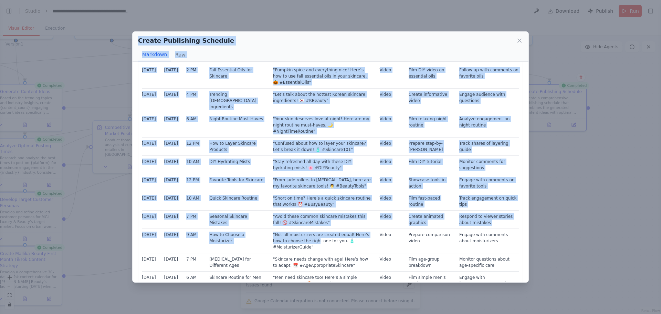
scroll to position [413, 0]
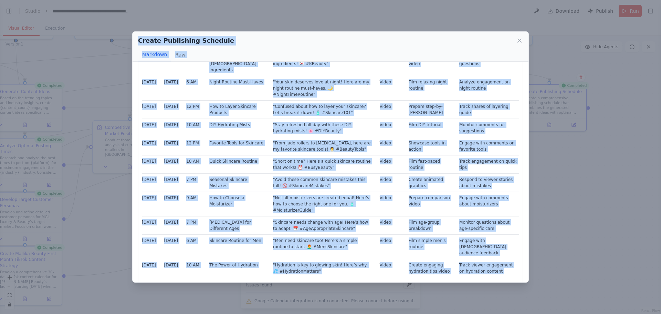
drag, startPoint x: 137, startPoint y: 41, endPoint x: 387, endPoint y: 266, distance: 335.3
click at [387, 266] on div "Create Publishing Schedule Markdown Raw Comprehensive TikTok Publishing Schedul…" at bounding box center [330, 156] width 396 height 251
click at [528, 182] on div "Create Publishing Schedule Markdown Raw Comprehensive TikTok Publishing Schedul…" at bounding box center [330, 157] width 661 height 314
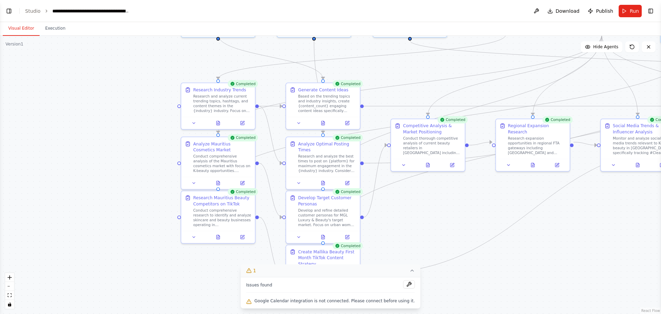
drag, startPoint x: 121, startPoint y: 239, endPoint x: 419, endPoint y: 237, distance: 298.1
click at [419, 237] on div ".deletable-edge-delete-btn { width: 20px; height: 20px; border: 0px solid #ffff…" at bounding box center [330, 175] width 661 height 278
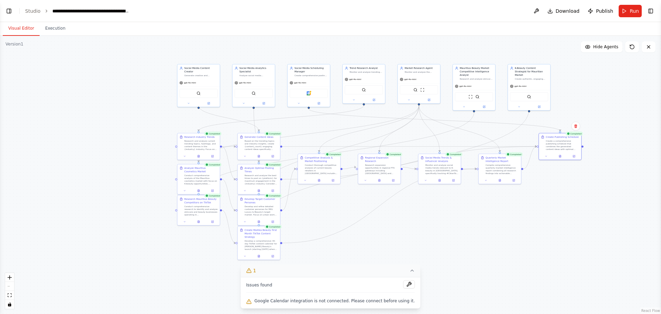
drag, startPoint x: 498, startPoint y: 231, endPoint x: 391, endPoint y: 220, distance: 107.7
click at [391, 220] on div ".deletable-edge-delete-btn { width: 20px; height: 20px; border: 0px solid #ffff…" at bounding box center [330, 175] width 661 height 278
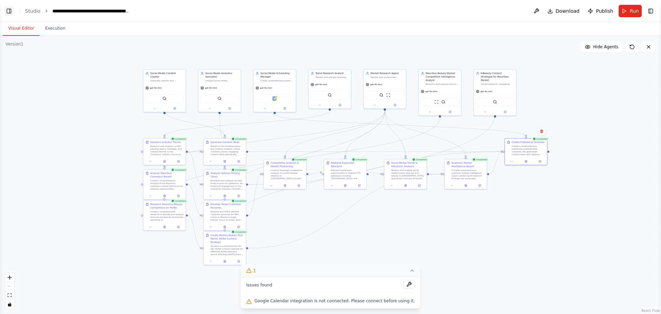
click at [10, 12] on button "Toggle Left Sidebar" at bounding box center [9, 11] width 10 height 10
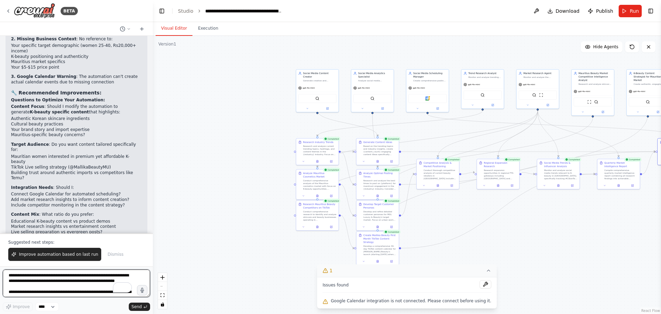
click at [93, 272] on textarea "To enrich screen reader interactions, please activate Accessibility in Grammarl…" at bounding box center [76, 283] width 147 height 28
click at [111, 272] on textarea "**********" at bounding box center [76, 283] width 147 height 28
click at [113, 272] on textarea "**********" at bounding box center [76, 283] width 147 height 28
click at [112, 272] on textarea "**********" at bounding box center [76, 283] width 147 height 28
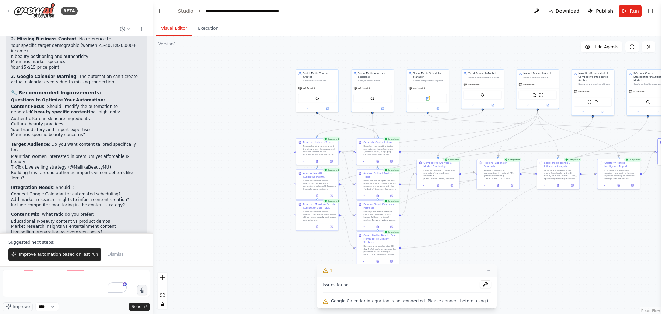
scroll to position [0, 0]
click at [63, 272] on textarea "**********" at bounding box center [76, 283] width 147 height 28
click at [105, 272] on textarea "**********" at bounding box center [76, 283] width 147 height 28
click at [92, 272] on textarea "**********" at bounding box center [76, 283] width 147 height 28
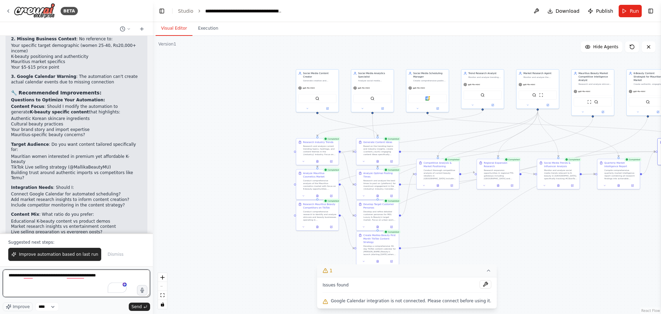
paste textarea "**********"
click at [57, 272] on textarea "**********" at bounding box center [76, 283] width 147 height 28
paste textarea "**********"
drag, startPoint x: 75, startPoint y: 288, endPoint x: 8, endPoint y: 286, distance: 67.2
click at [8, 272] on textarea "**********" at bounding box center [76, 283] width 147 height 28
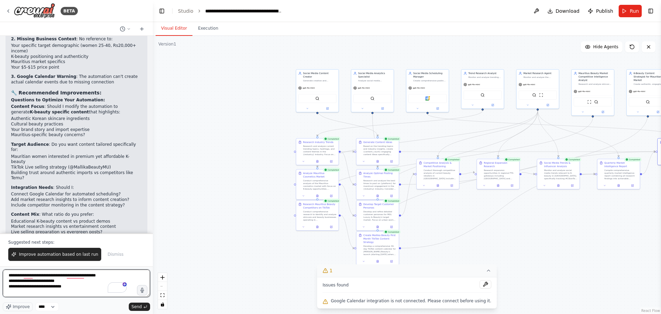
drag, startPoint x: 71, startPoint y: 281, endPoint x: 9, endPoint y: 280, distance: 61.6
click at [9, 272] on textarea "**********" at bounding box center [76, 283] width 147 height 28
click at [57, 272] on textarea "**********" at bounding box center [76, 283] width 147 height 28
paste textarea "**********"
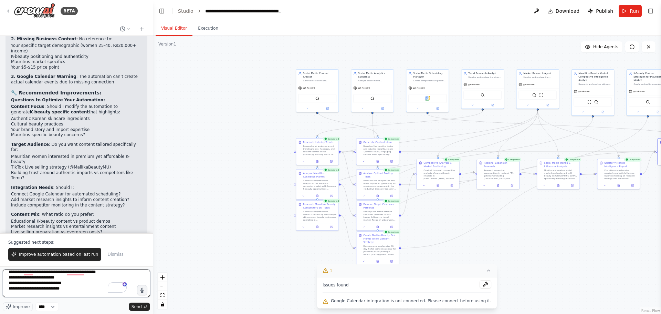
click at [74, 272] on textarea "**********" at bounding box center [76, 283] width 147 height 28
paste textarea "**********"
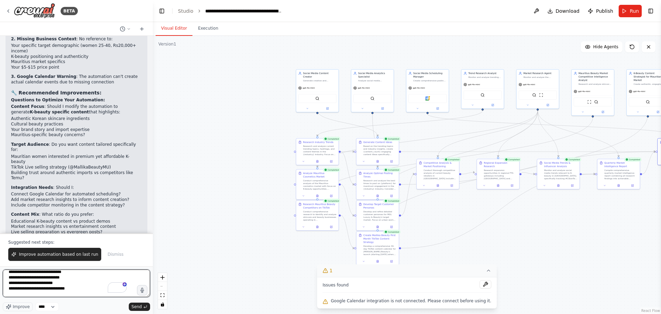
paste textarea "**********"
click at [31, 272] on textarea "**********" at bounding box center [76, 283] width 147 height 28
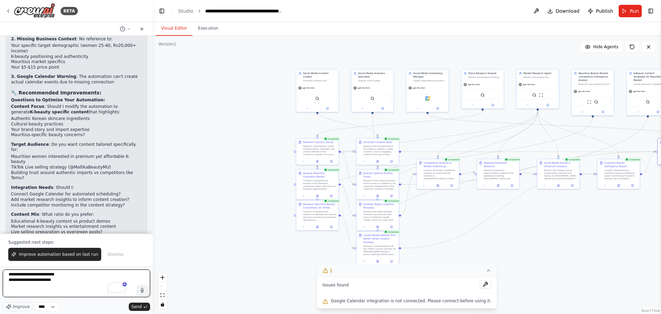
paste textarea "**********"
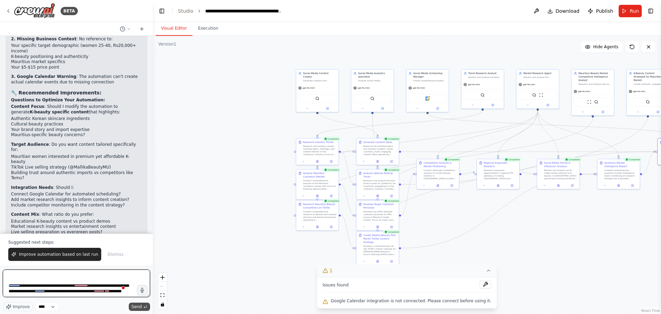
type textarea "**********"
click at [133, 272] on span "Send" at bounding box center [136, 307] width 10 height 6
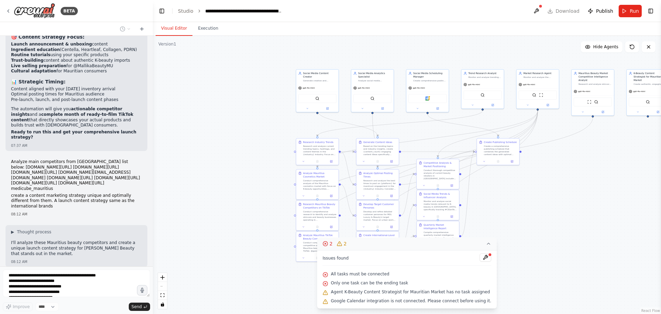
scroll to position [3601, 0]
click at [183, 244] on div ".deletable-edge-delete-btn { width: 20px; height: 20px; border: 0px solid #ffff…" at bounding box center [407, 175] width 508 height 278
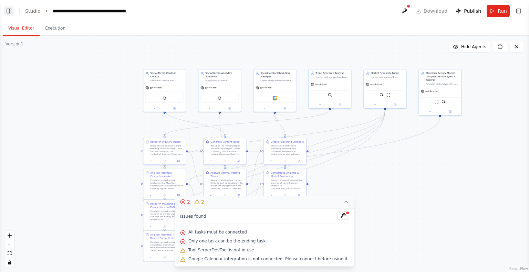
click at [12, 13] on button "Toggle Left Sidebar" at bounding box center [9, 11] width 10 height 10
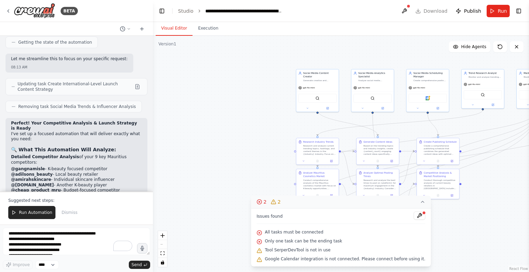
scroll to position [4116, 0]
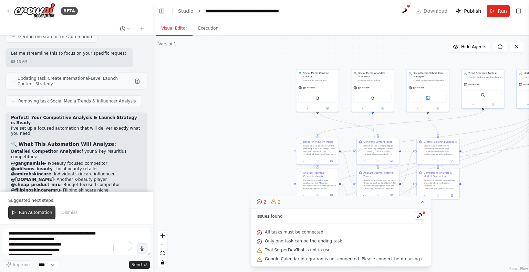
click at [25, 210] on span "Run Automation" at bounding box center [35, 213] width 33 height 6
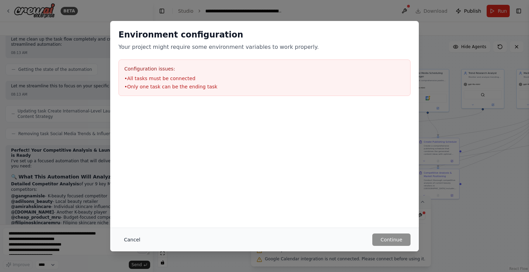
click at [128, 241] on button "Cancel" at bounding box center [131, 240] width 27 height 12
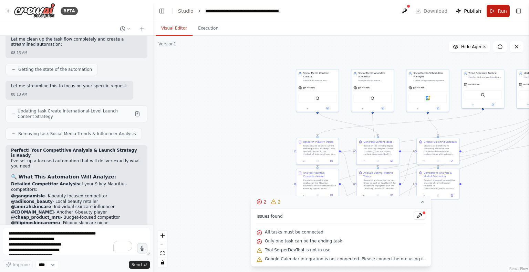
click at [497, 15] on button "Run" at bounding box center [497, 11] width 23 height 12
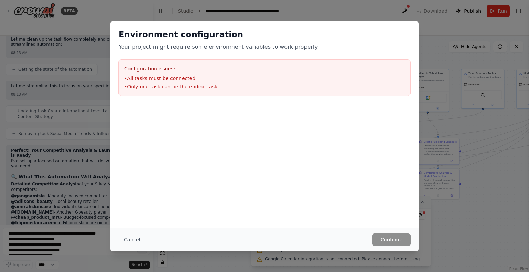
click at [144, 244] on div "Cancel Continue" at bounding box center [264, 240] width 292 height 12
click at [134, 243] on button "Cancel" at bounding box center [131, 240] width 27 height 12
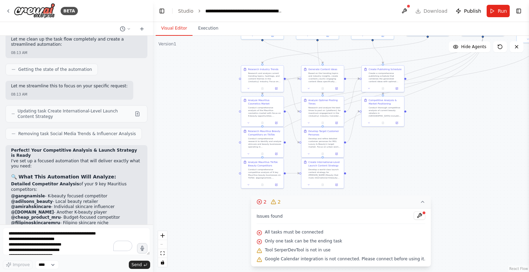
drag, startPoint x: 284, startPoint y: 130, endPoint x: 230, endPoint y: 57, distance: 90.5
click at [230, 57] on div ".deletable-edge-delete-btn { width: 20px; height: 20px; border: 0px solid #ffff…" at bounding box center [341, 154] width 376 height 236
click at [413, 214] on button at bounding box center [419, 216] width 12 height 8
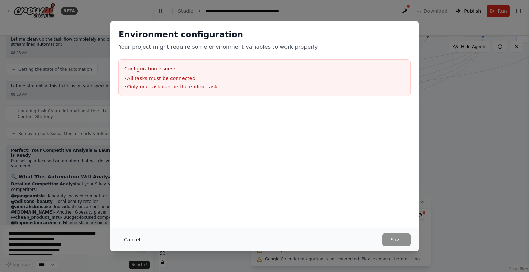
click at [125, 242] on button "Cancel" at bounding box center [131, 240] width 27 height 12
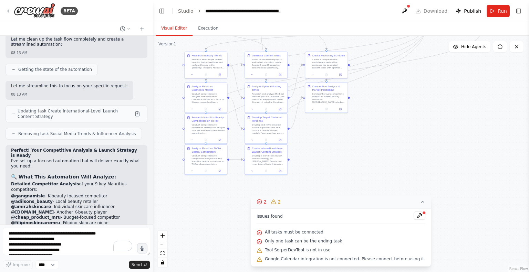
drag, startPoint x: 478, startPoint y: 158, endPoint x: 421, endPoint y: 144, distance: 58.1
click at [421, 144] on div ".deletable-edge-delete-btn { width: 20px; height: 20px; border: 0px solid #ffff…" at bounding box center [341, 154] width 376 height 236
click at [77, 239] on textarea "**********" at bounding box center [76, 242] width 147 height 28
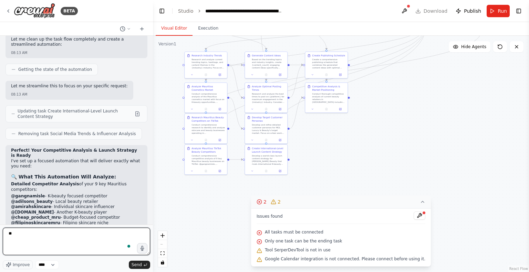
type textarea "*"
type textarea "**********"
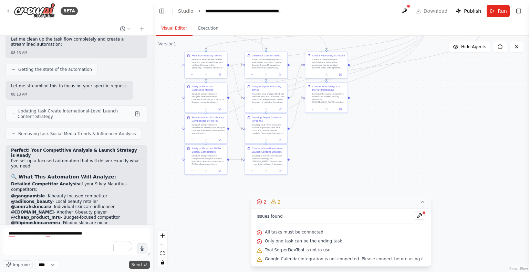
click at [136, 266] on span "Send" at bounding box center [136, 265] width 10 height 6
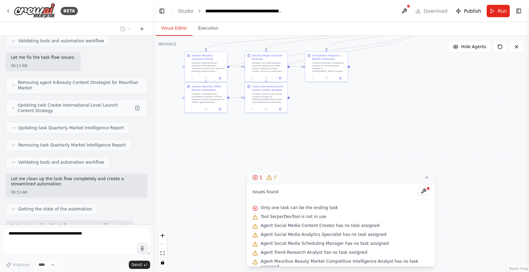
scroll to position [4292, 0]
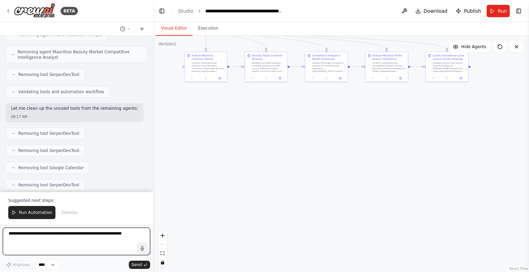
scroll to position [4880, 0]
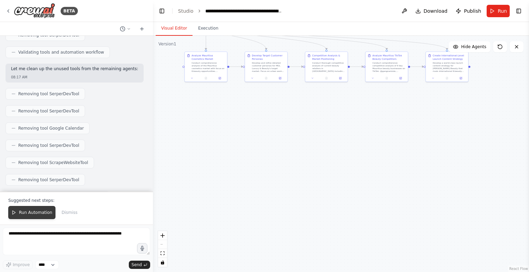
click at [30, 209] on button "Run Automation" at bounding box center [31, 212] width 47 height 13
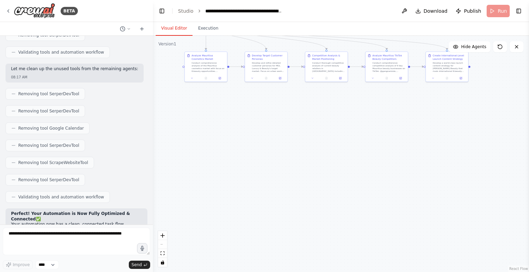
scroll to position [4847, 0]
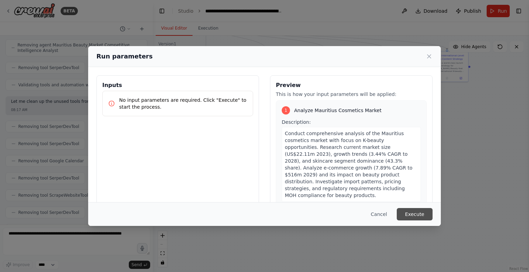
click at [407, 213] on button "Execute" at bounding box center [414, 214] width 36 height 12
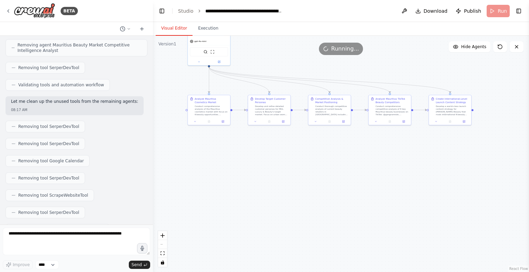
drag, startPoint x: 306, startPoint y: 154, endPoint x: 309, endPoint y: 197, distance: 43.5
click at [309, 197] on div ".deletable-edge-delete-btn { width: 20px; height: 20px; border: 0px solid #ffff…" at bounding box center [341, 154] width 376 height 236
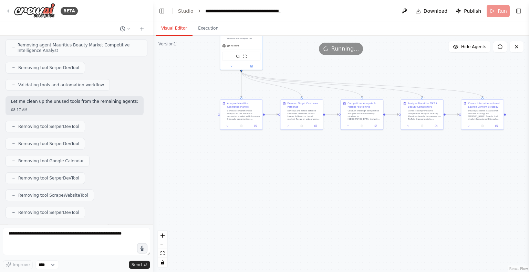
drag, startPoint x: 285, startPoint y: 163, endPoint x: 318, endPoint y: 168, distance: 32.7
click at [318, 168] on div ".deletable-edge-delete-btn { width: 20px; height: 20px; border: 0px solid #ffff…" at bounding box center [341, 154] width 376 height 236
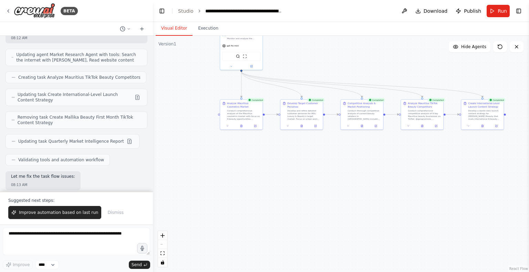
scroll to position [3962, 0]
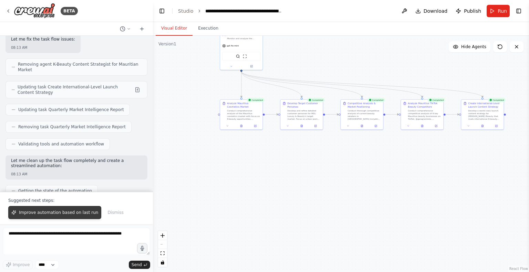
click at [67, 210] on button "Improve automation based on last run" at bounding box center [54, 212] width 93 height 13
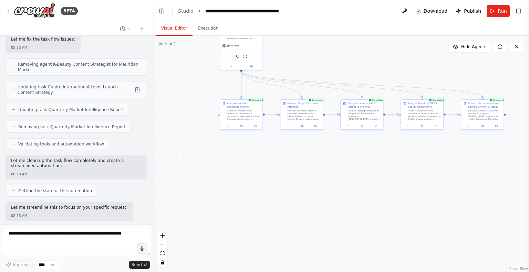
scroll to position [4865, 0]
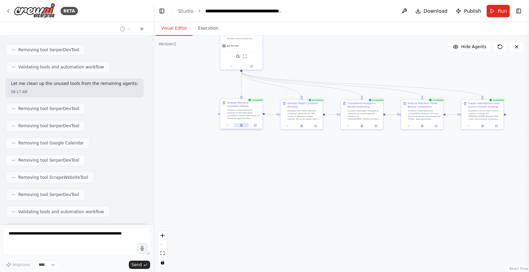
click at [239, 126] on button at bounding box center [241, 125] width 14 height 4
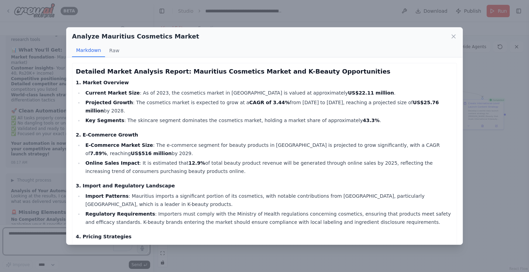
scroll to position [5154, 0]
